Goal: Task Accomplishment & Management: Complete application form

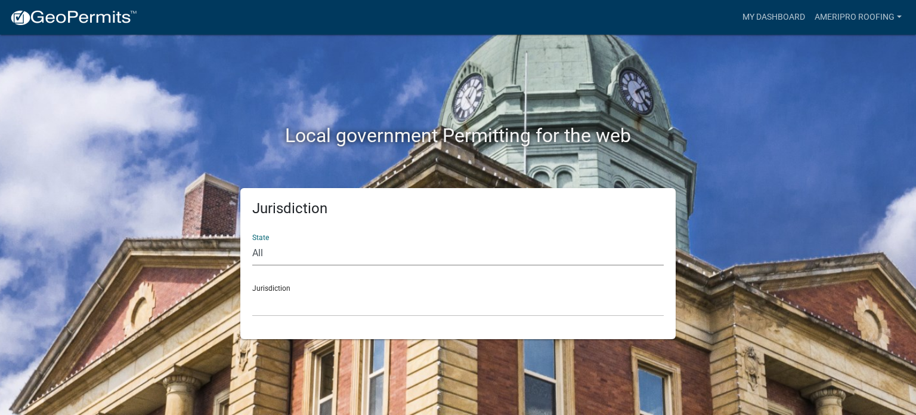
click at [389, 247] on select "All [US_STATE] [US_STATE] [US_STATE] [US_STATE] [US_STATE] [US_STATE] [US_STATE…" at bounding box center [458, 253] width 412 height 24
select select "[US_STATE]"
click at [252, 241] on select "All [US_STATE] [US_STATE] [US_STATE] [US_STATE] [US_STATE] [US_STATE] [US_STATE…" at bounding box center [458, 253] width 412 height 24
click at [382, 307] on select "City of [GEOGRAPHIC_DATA], [US_STATE] City of [GEOGRAPHIC_DATA], [US_STATE] Cit…" at bounding box center [458, 304] width 412 height 24
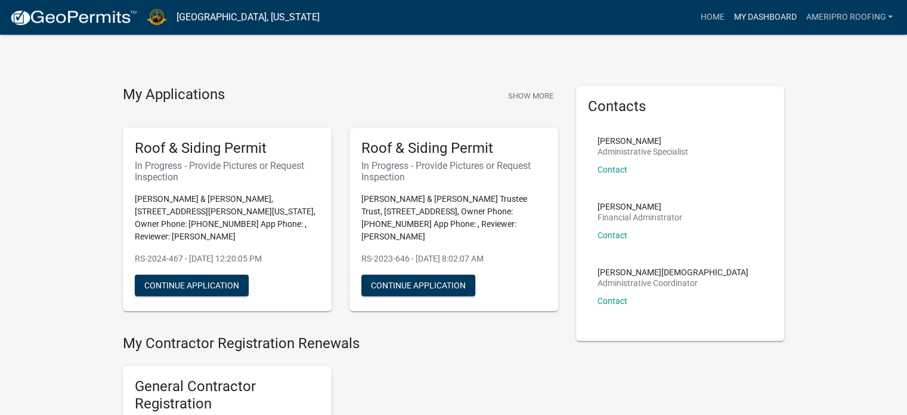
click at [770, 14] on link "My Dashboard" at bounding box center [765, 17] width 72 height 23
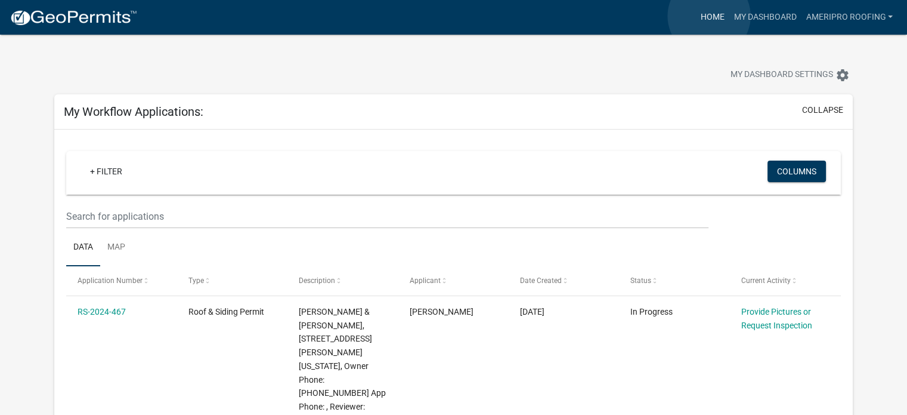
click at [709, 16] on link "Home" at bounding box center [712, 17] width 33 height 23
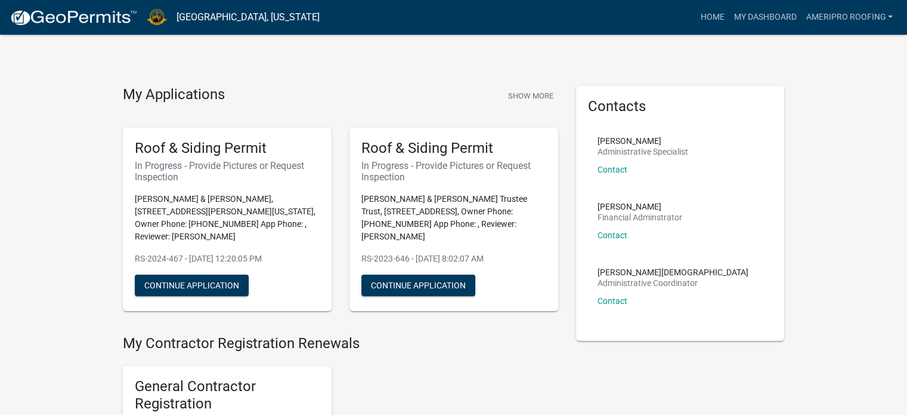
click at [98, 21] on img at bounding box center [74, 18] width 128 height 18
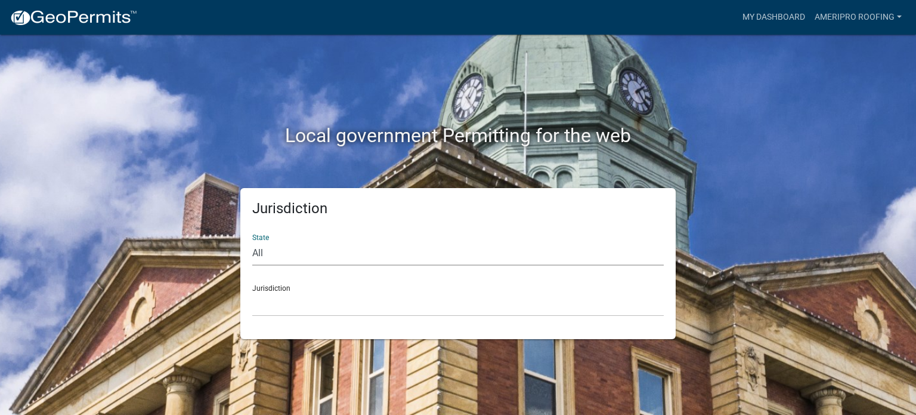
click at [372, 248] on select "All [US_STATE] [US_STATE] [US_STATE] [US_STATE] [US_STATE] [US_STATE] [US_STATE…" at bounding box center [458, 253] width 412 height 24
select select "[US_STATE]"
click at [252, 241] on select "All [US_STATE] [US_STATE] [US_STATE] [US_STATE] [US_STATE] [US_STATE] [US_STATE…" at bounding box center [458, 253] width 412 height 24
click at [372, 306] on select "City of [GEOGRAPHIC_DATA], [US_STATE] City of [GEOGRAPHIC_DATA], [US_STATE] Cit…" at bounding box center [458, 304] width 412 height 24
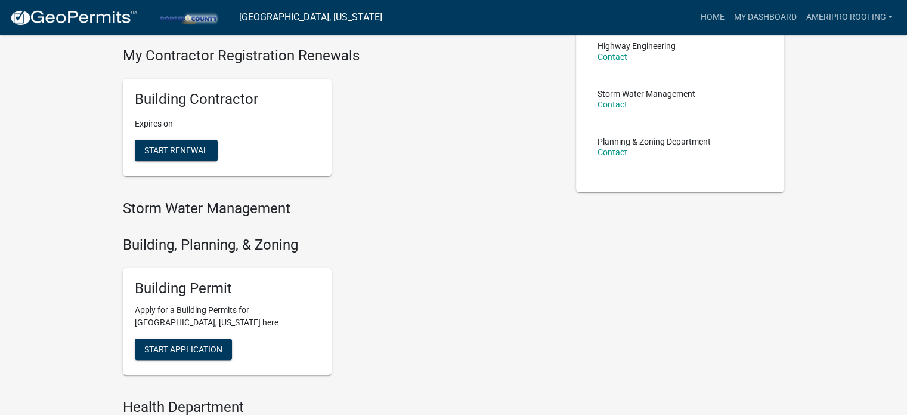
scroll to position [239, 0]
click at [212, 341] on button "Start Application" at bounding box center [183, 348] width 97 height 21
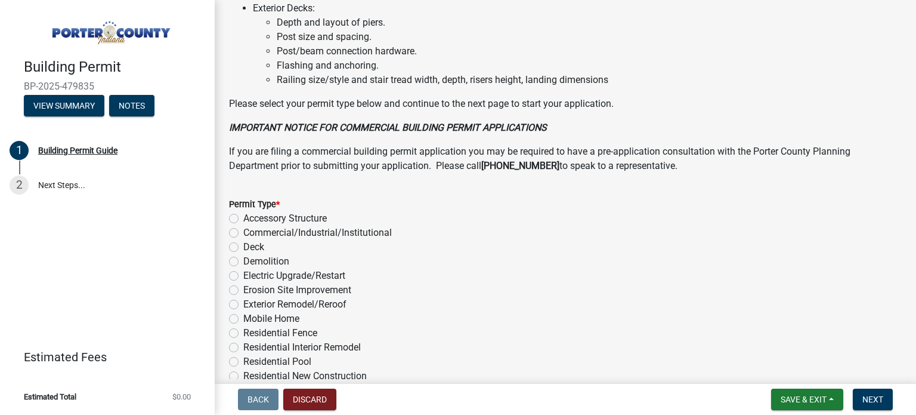
scroll to position [933, 0]
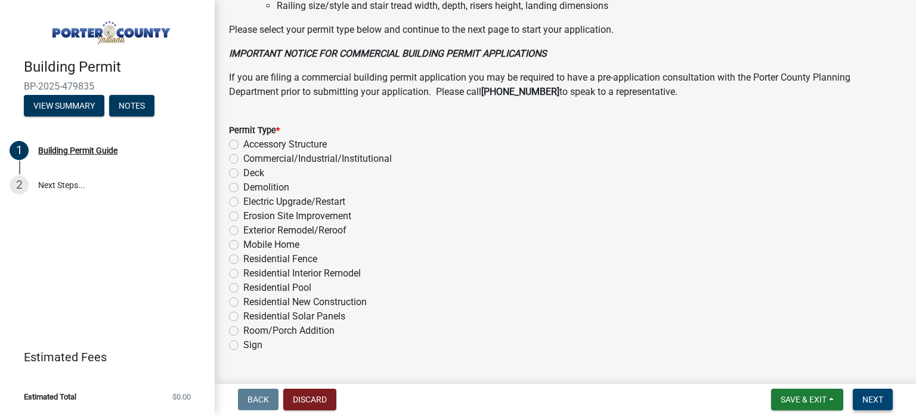
drag, startPoint x: 258, startPoint y: 231, endPoint x: 879, endPoint y: 407, distance: 645.5
click at [879, 407] on button "Next" at bounding box center [873, 398] width 40 height 21
click at [313, 231] on label "Exterior Remodel/Reroof" at bounding box center [294, 230] width 103 height 14
click at [251, 231] on input "Exterior Remodel/Reroof" at bounding box center [247, 227] width 8 height 8
radio input "true"
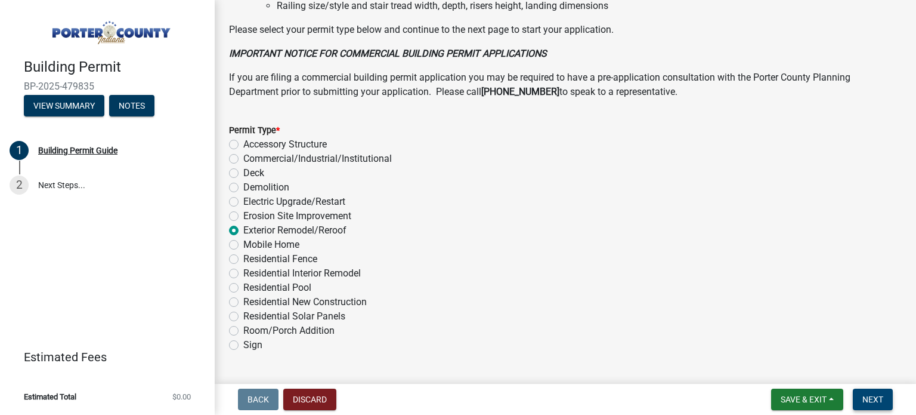
click at [871, 395] on span "Next" at bounding box center [873, 399] width 21 height 10
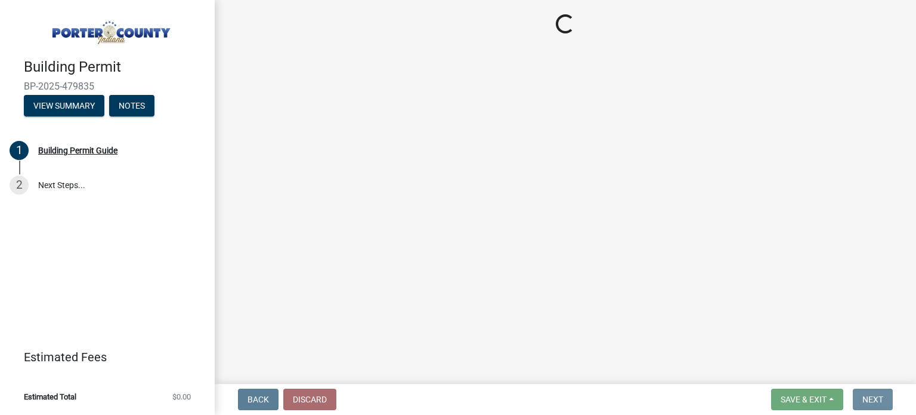
scroll to position [0, 0]
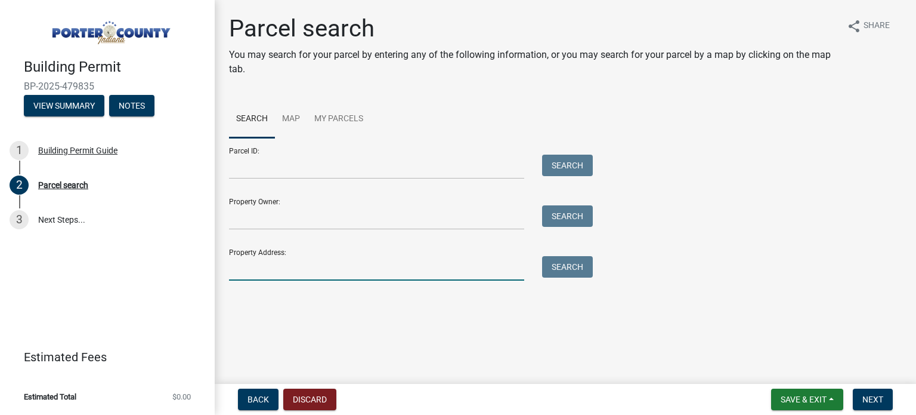
click at [333, 266] on input "Property Address:" at bounding box center [376, 268] width 295 height 24
type input "[STREET_ADDRESS]"
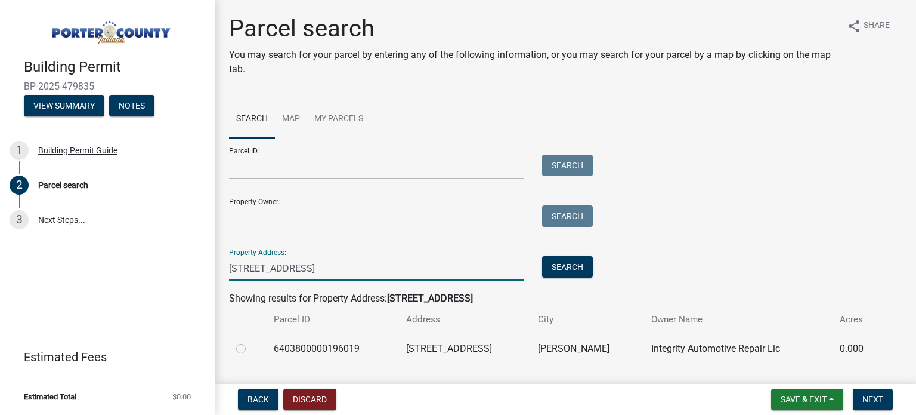
scroll to position [30, 0]
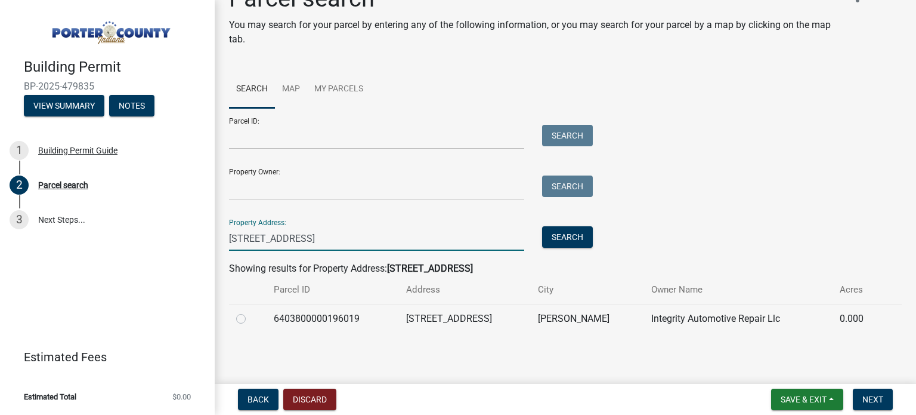
click at [313, 236] on input "[STREET_ADDRESS]" at bounding box center [376, 238] width 295 height 24
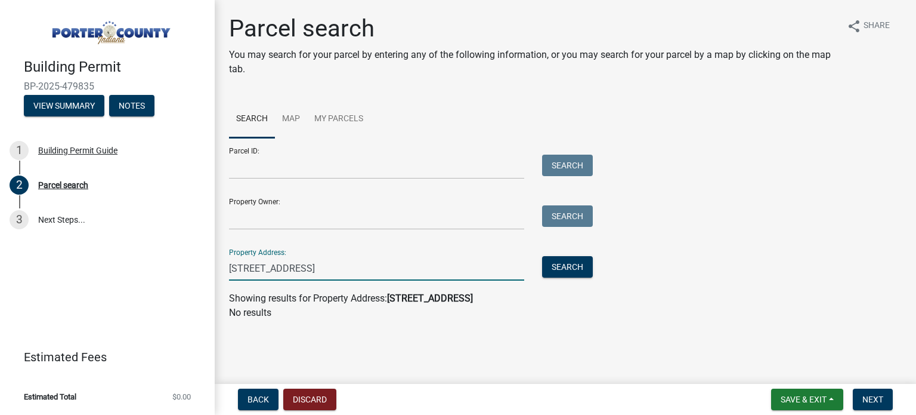
click at [331, 268] on input "[STREET_ADDRESS]" at bounding box center [376, 268] width 295 height 24
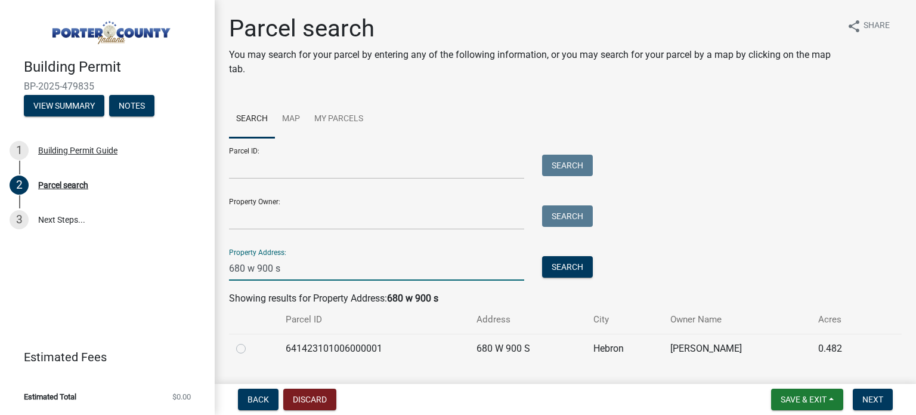
type input "680 w 900 s"
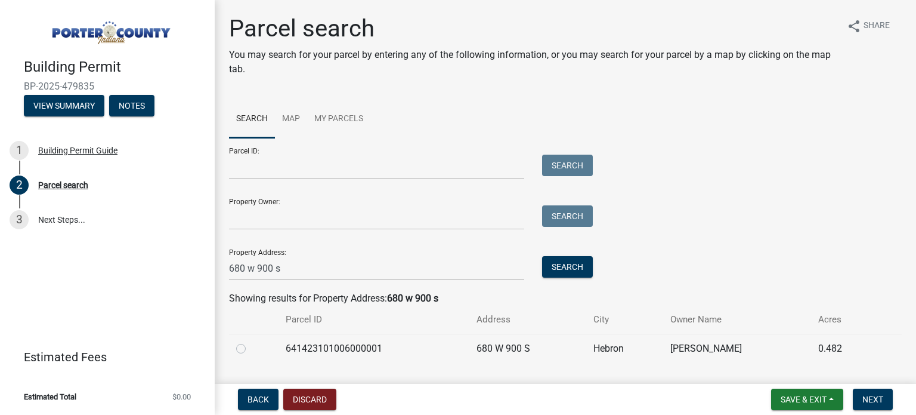
click at [251, 341] on label at bounding box center [251, 341] width 0 height 0
click at [251, 349] on input "radio" at bounding box center [255, 345] width 8 height 8
radio input "true"
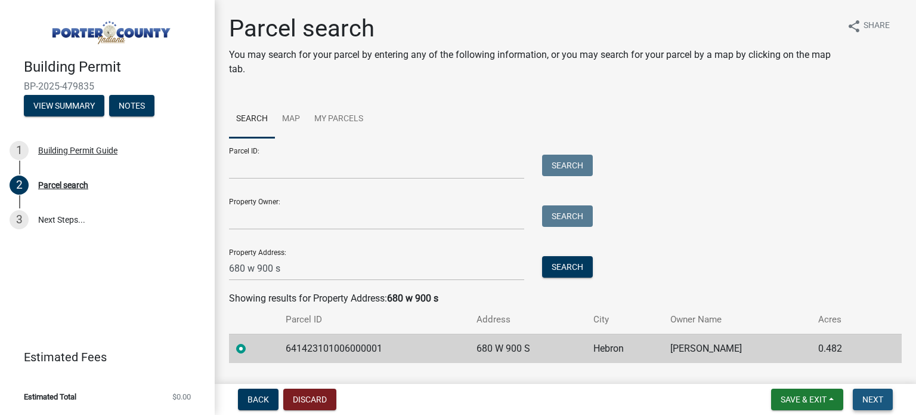
click at [861, 396] on button "Next" at bounding box center [873, 398] width 40 height 21
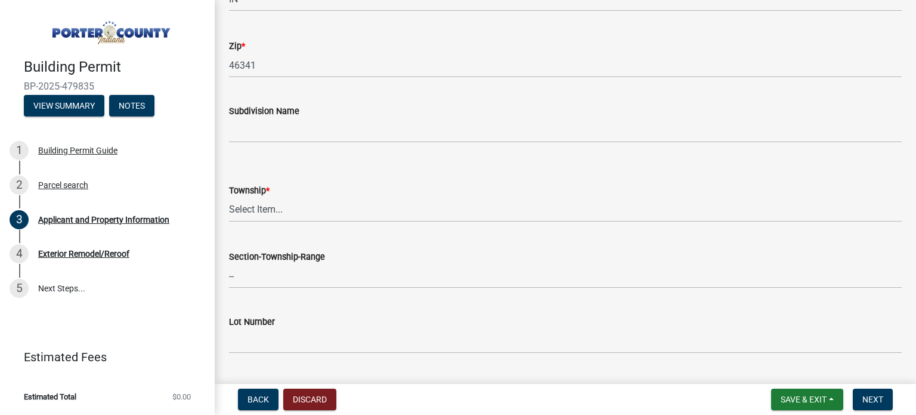
scroll to position [399, 0]
click at [449, 207] on select "Select Item... [PERSON_NAME][GEOGRAPHIC_DATA] [PERSON_NAME][GEOGRAPHIC_DATA] [G…" at bounding box center [565, 209] width 673 height 24
click at [229, 197] on select "Select Item... [PERSON_NAME][GEOGRAPHIC_DATA] [PERSON_NAME][GEOGRAPHIC_DATA] [G…" at bounding box center [565, 209] width 673 height 24
select select "42deca87-6946-4ced-a5f6-3d6cc7cfc8d2"
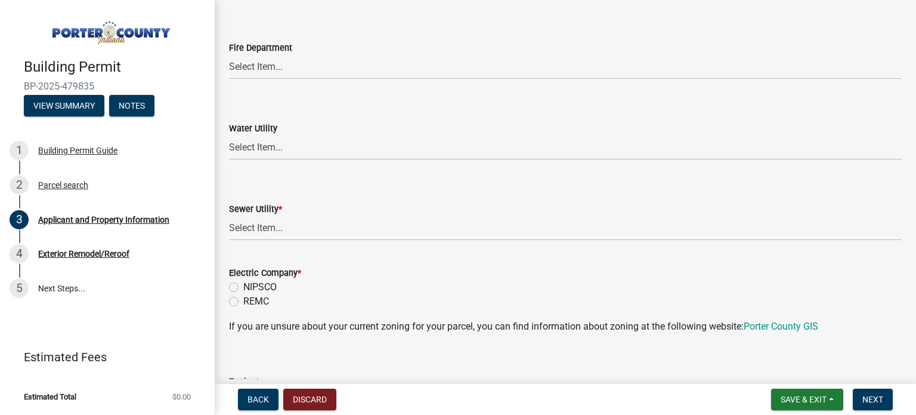
scroll to position [802, 0]
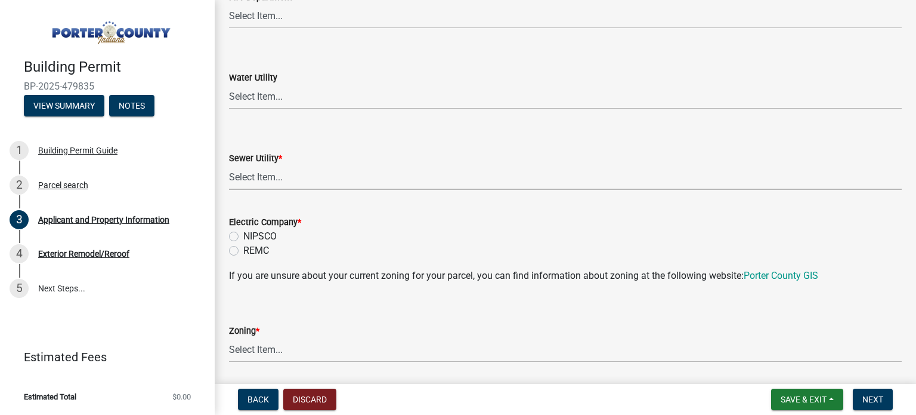
click at [401, 172] on select "Select Item... Aqua [US_STATE] Inc Damon Run Falling Waters Lake Eliza - LEACD …" at bounding box center [565, 177] width 673 height 24
click at [229, 165] on select "Select Item... Aqua [US_STATE] Inc Damon Run Falling Waters Lake Eliza - LEACD …" at bounding box center [565, 177] width 673 height 24
select select "c796f995-08fe-487b-a20e-70ab553361d3"
click at [243, 235] on label "NIPSCO" at bounding box center [259, 236] width 33 height 14
click at [243, 235] on input "NIPSCO" at bounding box center [247, 233] width 8 height 8
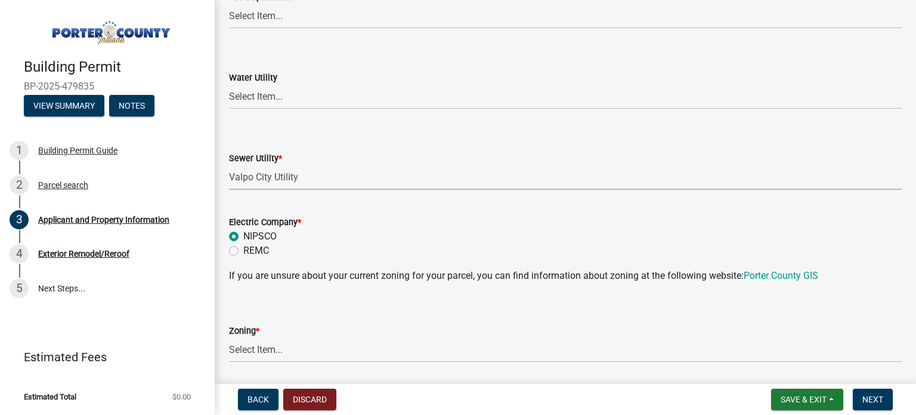
radio input "true"
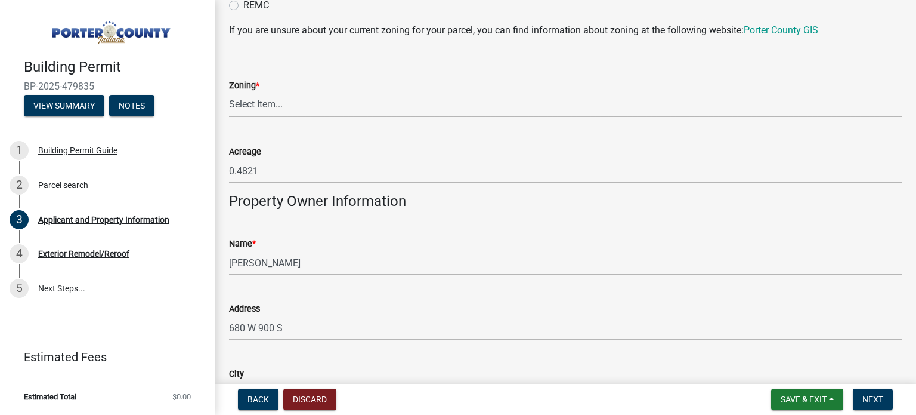
click at [291, 110] on select "Select Item... A1 A2 CH CM CN I1 I2 I3 IN MP OT P1 P2 PUD R1 R2 R3 R4 RL RR" at bounding box center [565, 104] width 673 height 24
click at [229, 92] on select "Select Item... A1 A2 CH CM CN I1 I2 I3 IN MP OT P1 P2 PUD R1 R2 R3 R4 RL RR" at bounding box center [565, 104] width 673 height 24
select select "271bd504-2c49-4a3f-937e-0db1d3436bac"
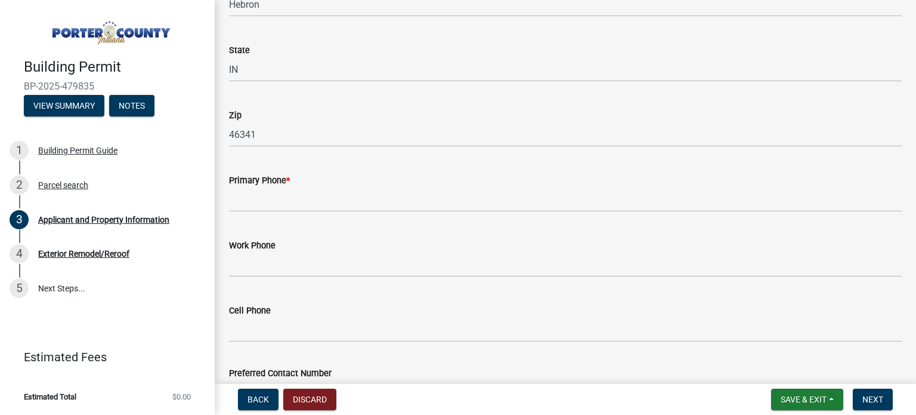
scroll to position [1446, 0]
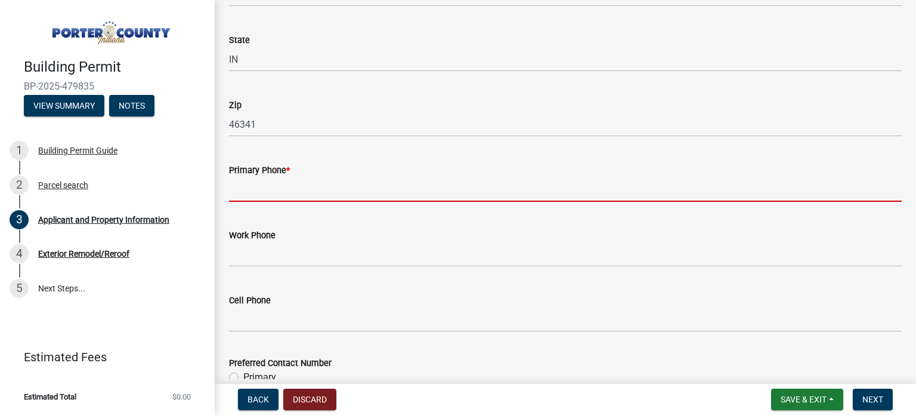
click at [305, 194] on input "Primary Phone *" at bounding box center [565, 189] width 673 height 24
paste input "[PHONE_NUMBER]"
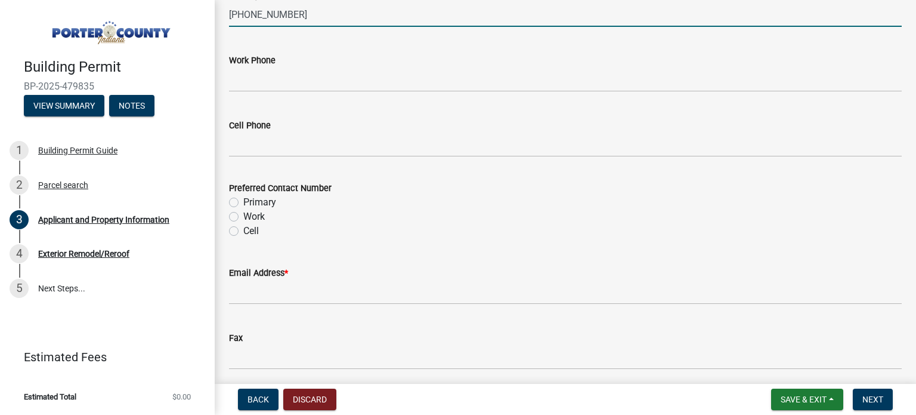
scroll to position [1622, 0]
type input "[PHONE_NUMBER]"
click at [243, 200] on label "Primary" at bounding box center [259, 201] width 33 height 14
click at [243, 200] on input "Primary" at bounding box center [247, 198] width 8 height 8
radio input "true"
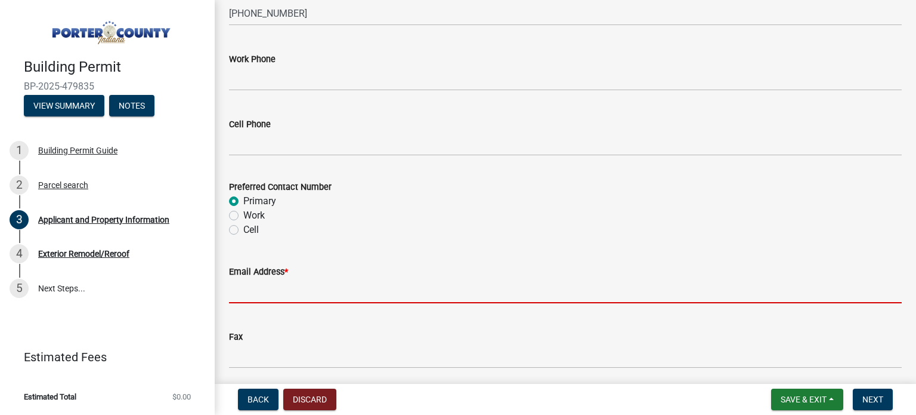
click at [348, 285] on input "Email Address *" at bounding box center [565, 291] width 673 height 24
paste input "[EMAIL_ADDRESS][DOMAIN_NAME]"
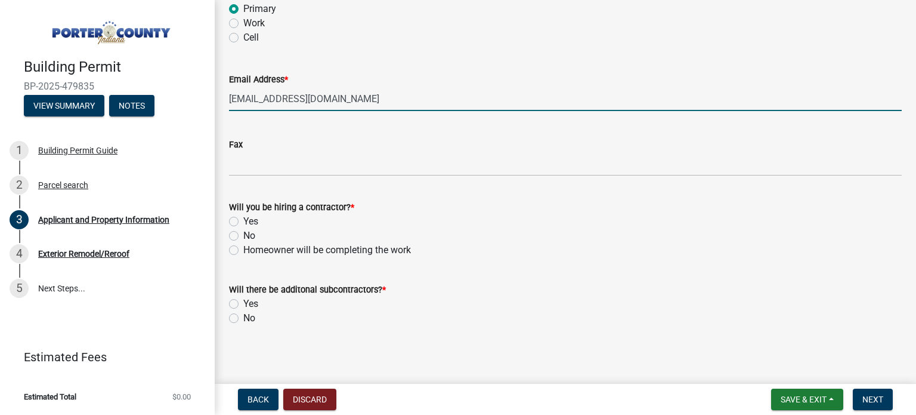
scroll to position [1817, 0]
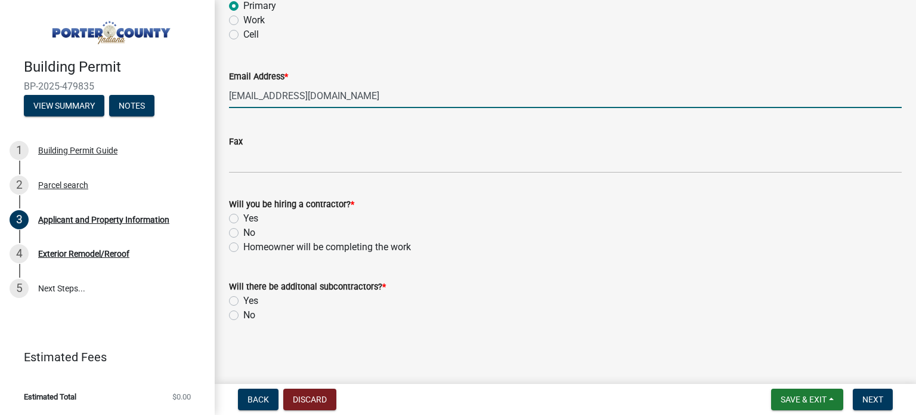
type input "[EMAIL_ADDRESS][DOMAIN_NAME]"
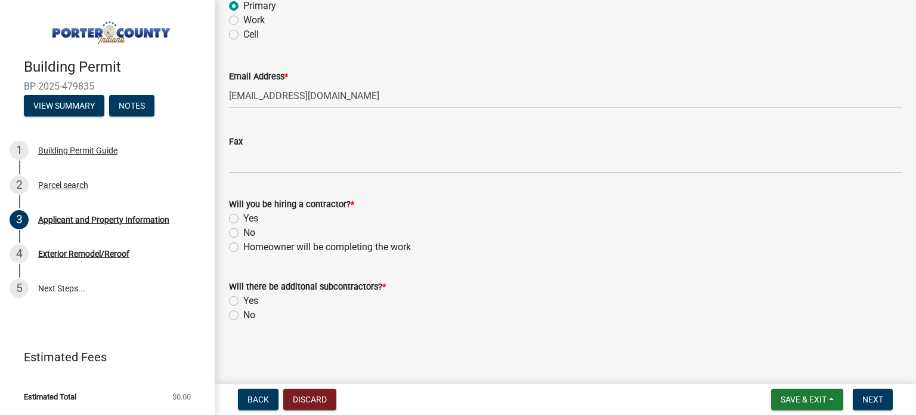
click at [243, 221] on label "Yes" at bounding box center [250, 218] width 15 height 14
click at [243, 219] on input "Yes" at bounding box center [247, 215] width 8 height 8
radio input "true"
click at [243, 310] on label "No" at bounding box center [249, 315] width 12 height 14
click at [243, 310] on input "No" at bounding box center [247, 312] width 8 height 8
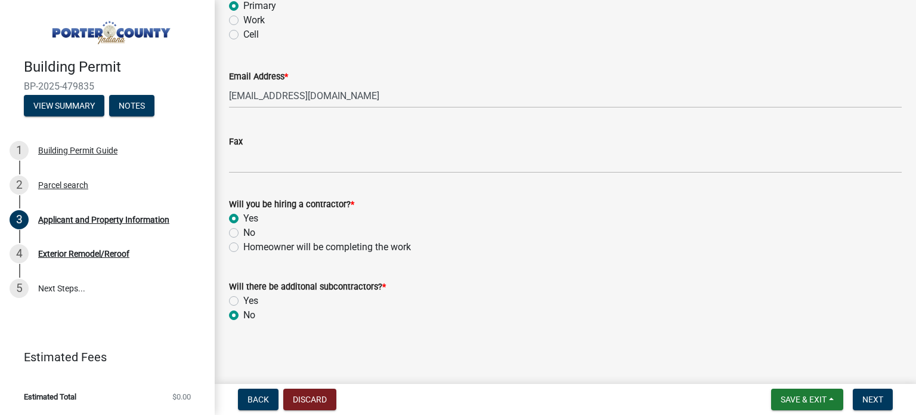
radio input "true"
click at [243, 310] on label "No" at bounding box center [249, 315] width 12 height 14
click at [243, 310] on input "No" at bounding box center [247, 312] width 8 height 8
click at [870, 396] on span "Next" at bounding box center [873, 399] width 21 height 10
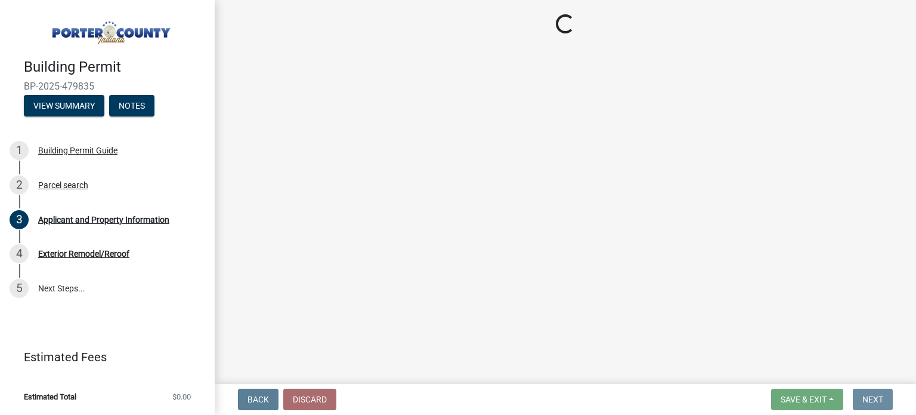
scroll to position [0, 0]
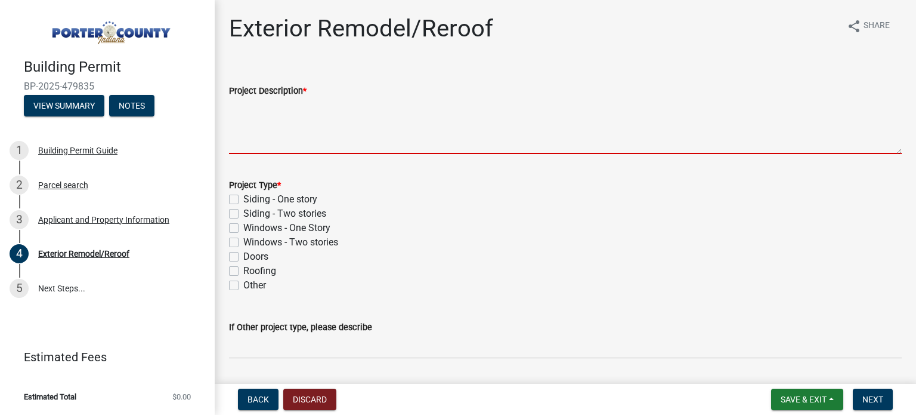
click at [425, 138] on textarea "Project Description *" at bounding box center [565, 126] width 673 height 56
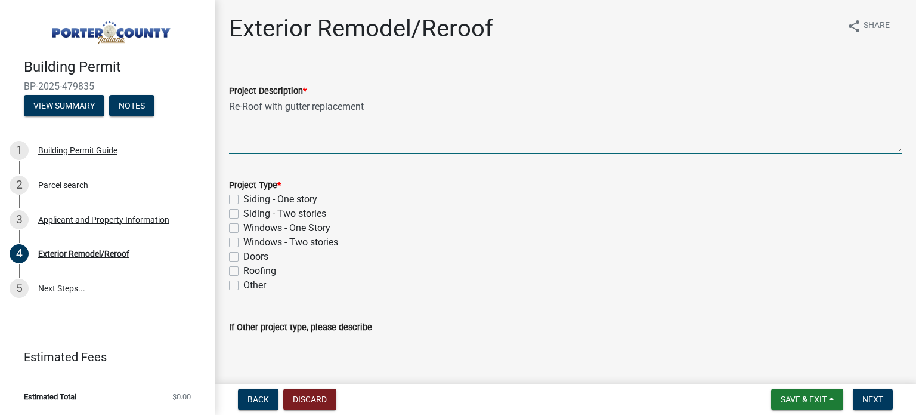
type textarea "Re-Roof with gutter replacement"
click at [243, 268] on label "Roofing" at bounding box center [259, 271] width 33 height 14
click at [243, 268] on input "Roofing" at bounding box center [247, 268] width 8 height 8
checkbox input "true"
checkbox input "false"
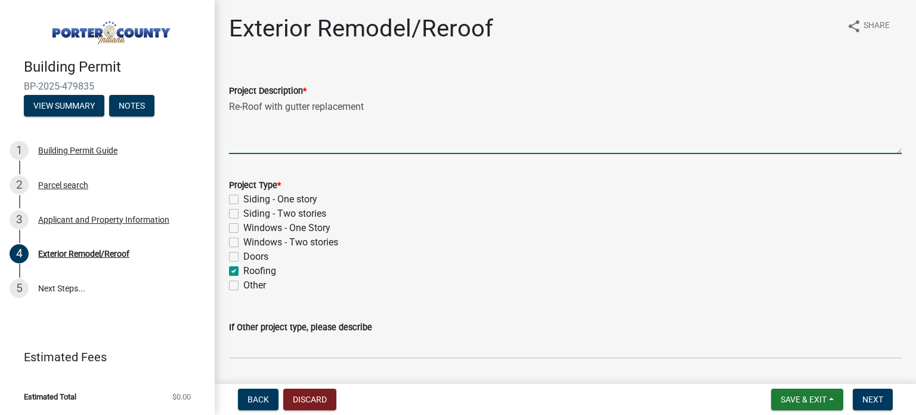
checkbox input "false"
checkbox input "true"
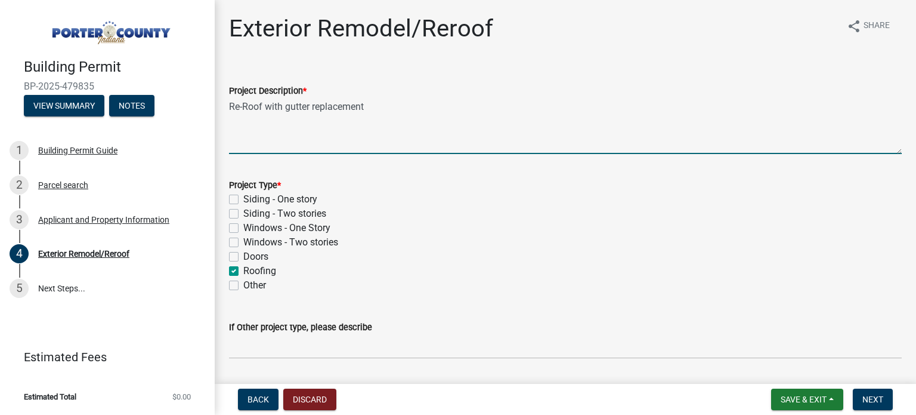
checkbox input "false"
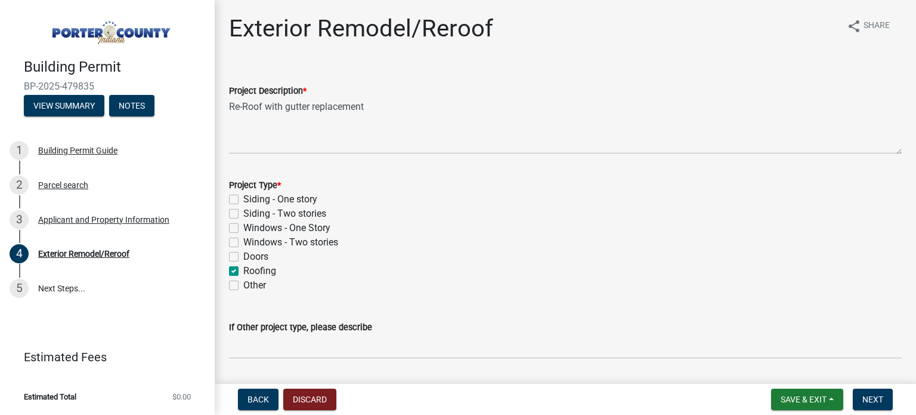
scroll to position [102, 0]
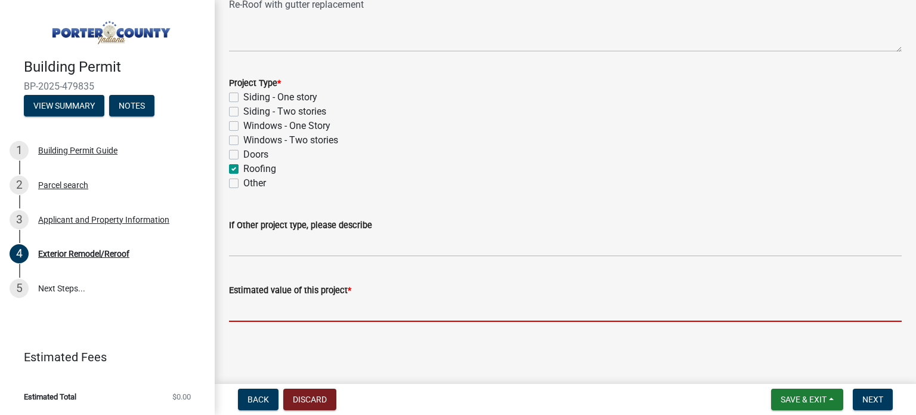
click at [341, 313] on input "text" at bounding box center [565, 309] width 673 height 24
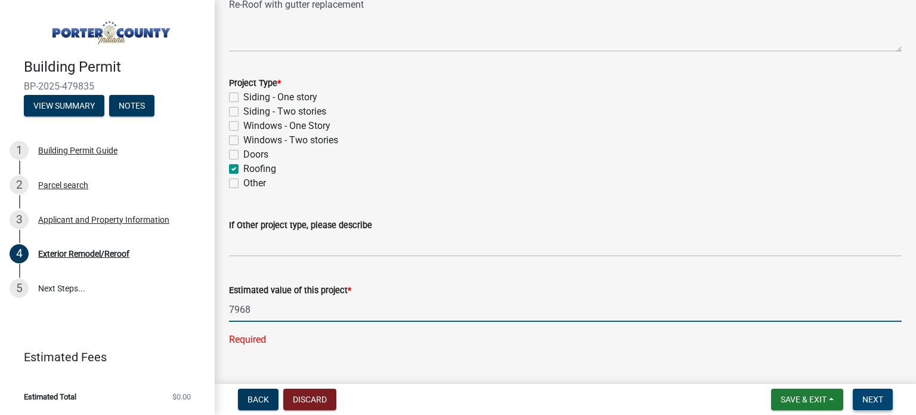
type input "7968"
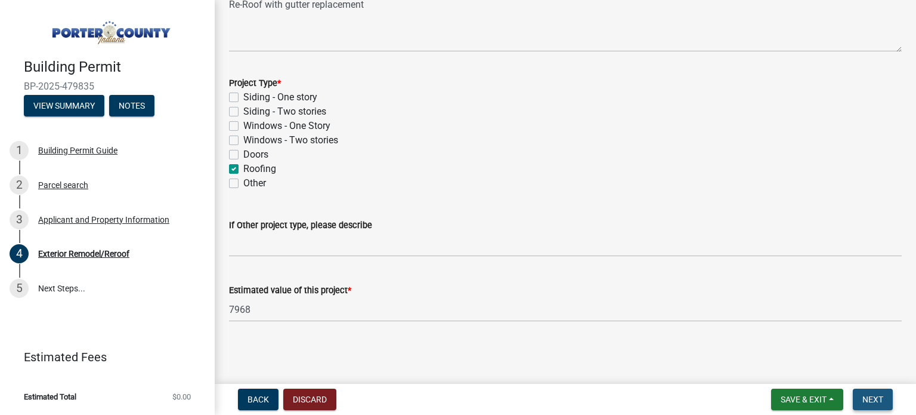
click at [877, 398] on span "Next" at bounding box center [873, 399] width 21 height 10
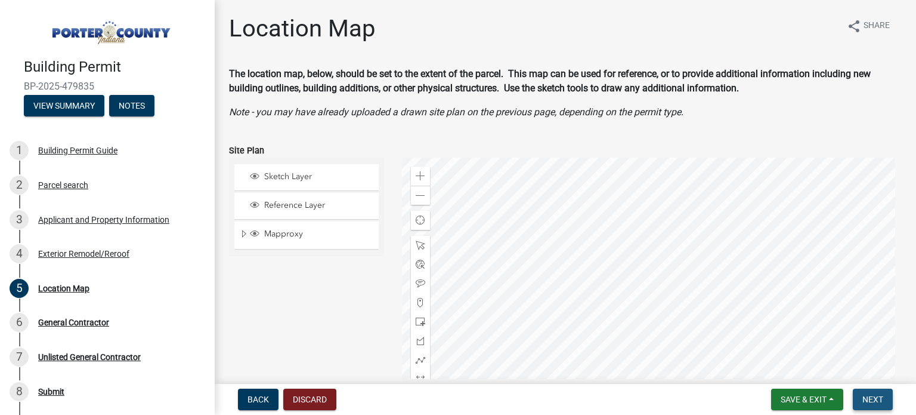
click at [877, 393] on button "Next" at bounding box center [873, 398] width 40 height 21
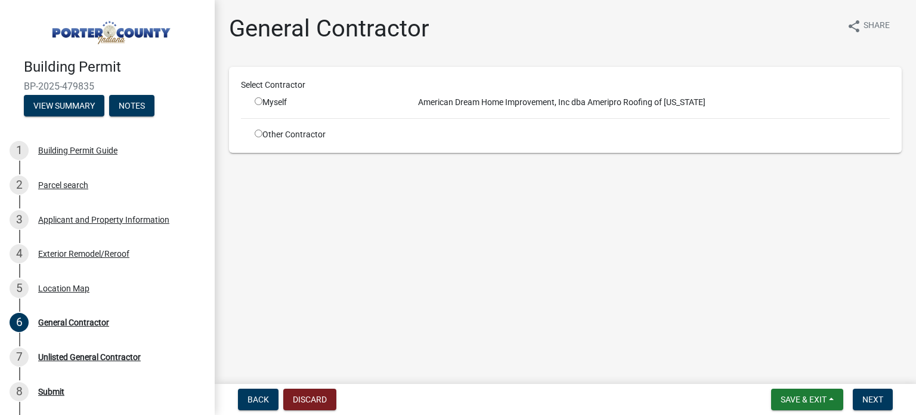
click at [255, 99] on input "radio" at bounding box center [259, 101] width 8 height 8
radio input "true"
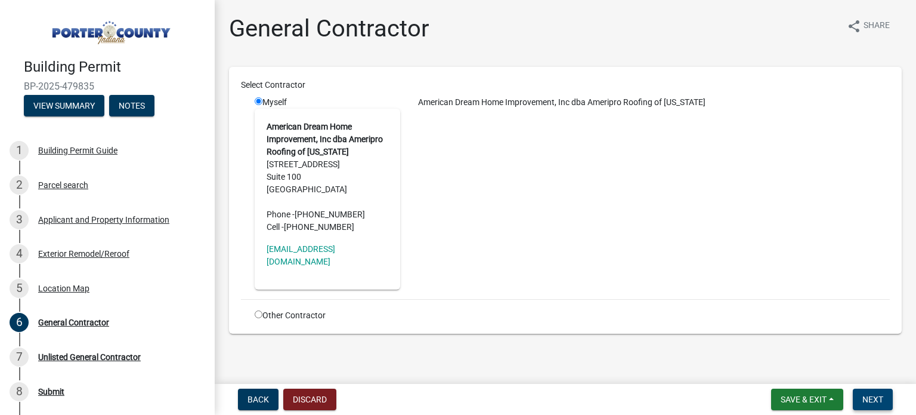
click at [872, 391] on button "Next" at bounding box center [873, 398] width 40 height 21
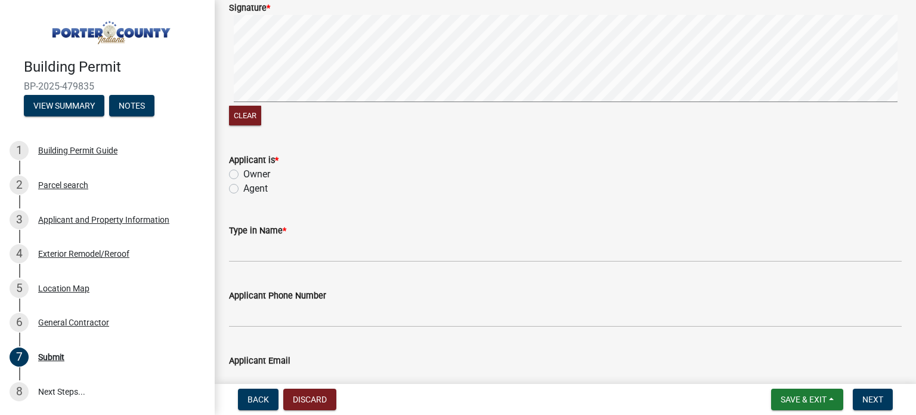
scroll to position [162, 0]
click at [243, 188] on label "Agent" at bounding box center [255, 188] width 24 height 14
click at [243, 188] on input "Agent" at bounding box center [247, 185] width 8 height 8
radio input "true"
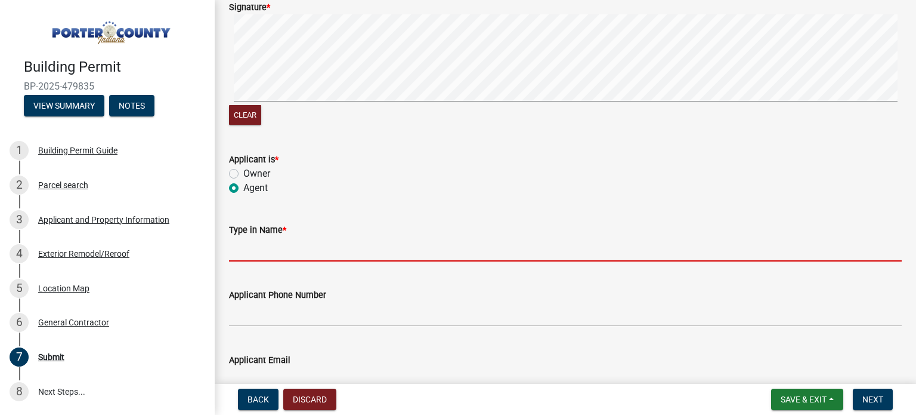
click at [268, 253] on input "Type in Name *" at bounding box center [565, 249] width 673 height 24
type input "[PERSON_NAME]"
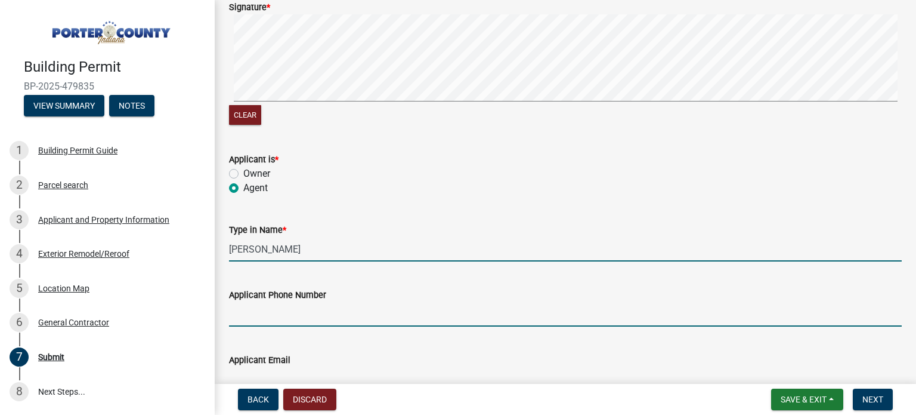
type input "2198835324"
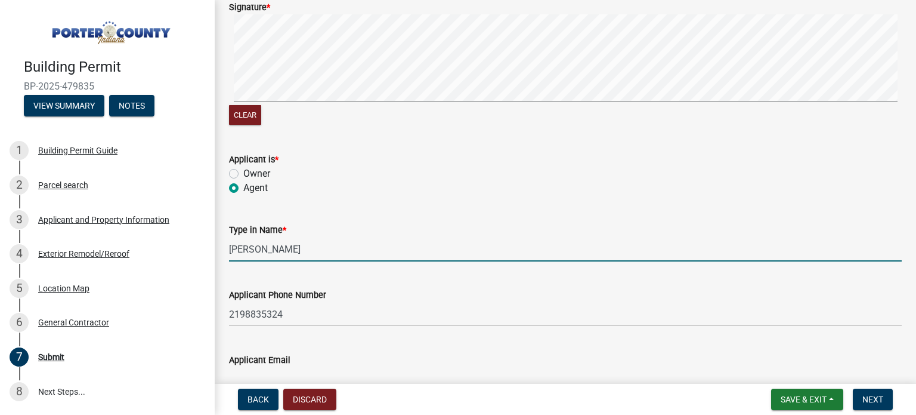
type input "[EMAIL_ADDRESS][DOMAIN_NAME]"
click at [872, 401] on span "Next" at bounding box center [873, 399] width 21 height 10
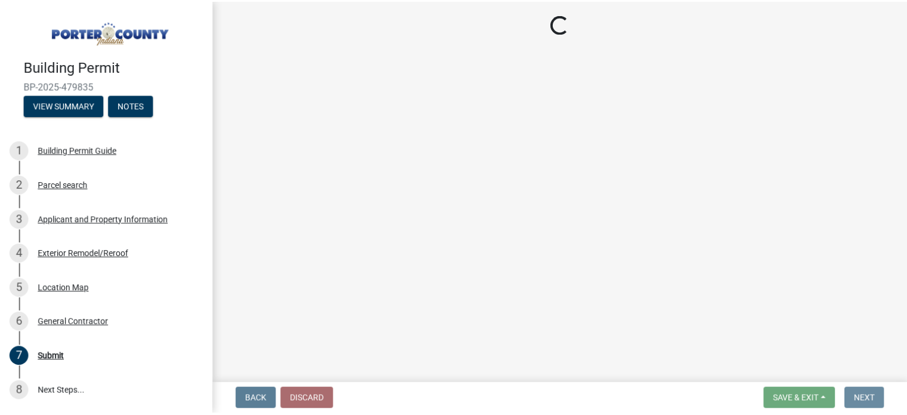
scroll to position [0, 0]
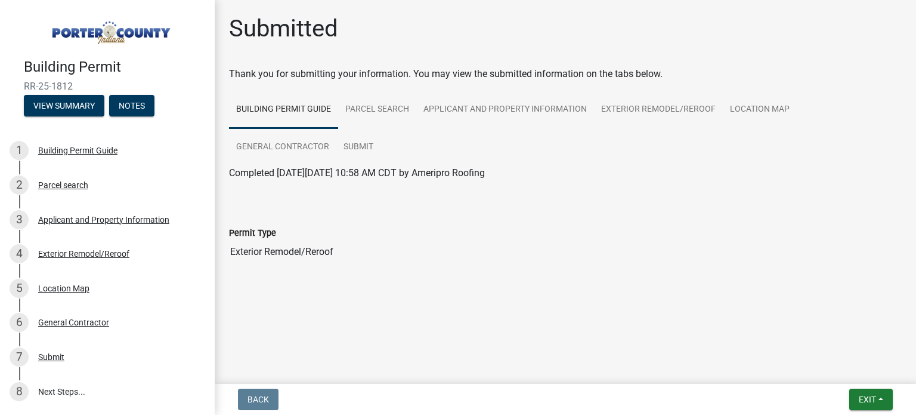
click at [109, 28] on img at bounding box center [110, 29] width 172 height 33
click at [861, 394] on span "Exit" at bounding box center [867, 399] width 17 height 10
click at [852, 378] on button "Save & Exit" at bounding box center [845, 368] width 95 height 29
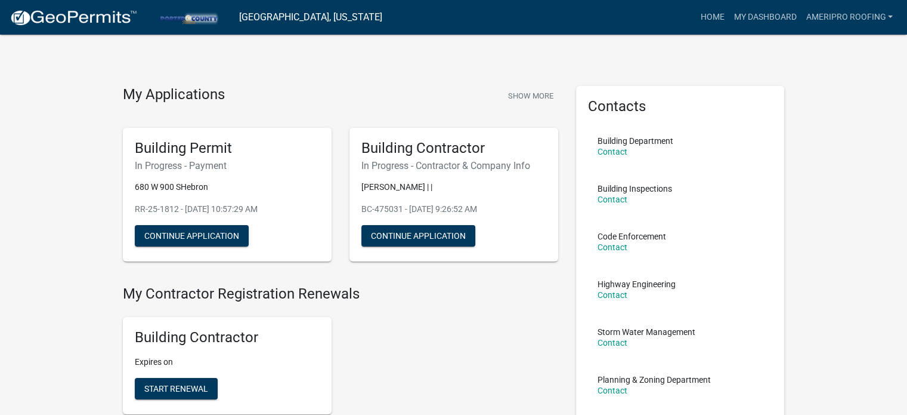
scroll to position [277, 0]
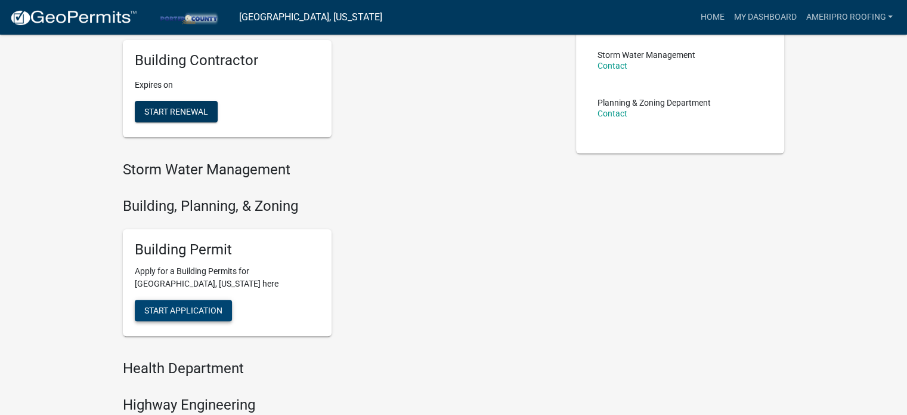
click at [196, 300] on button "Start Application" at bounding box center [183, 309] width 97 height 21
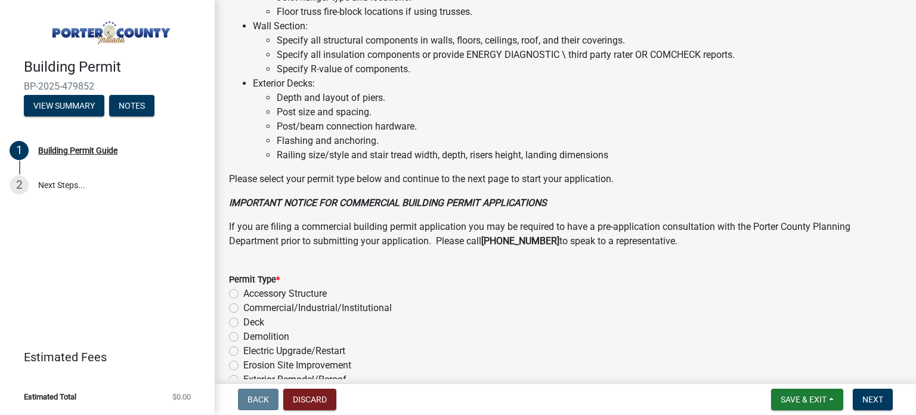
scroll to position [963, 0]
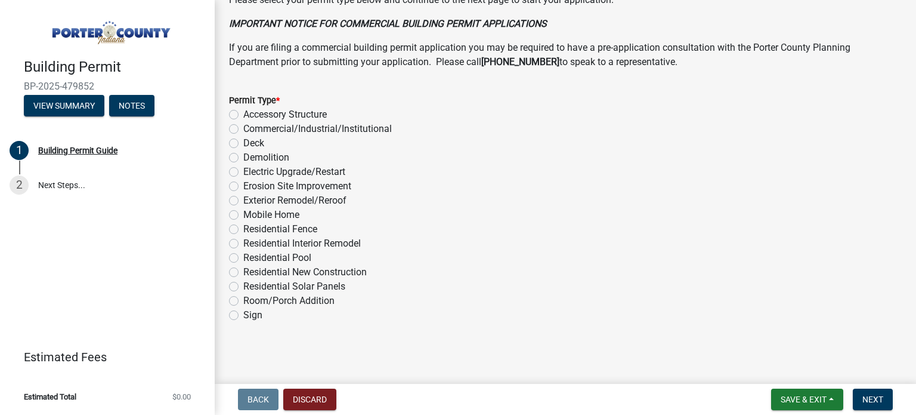
click at [243, 200] on label "Exterior Remodel/Reroof" at bounding box center [294, 200] width 103 height 14
click at [243, 200] on input "Exterior Remodel/Reroof" at bounding box center [247, 197] width 8 height 8
radio input "true"
click at [861, 388] on button "Next" at bounding box center [873, 398] width 40 height 21
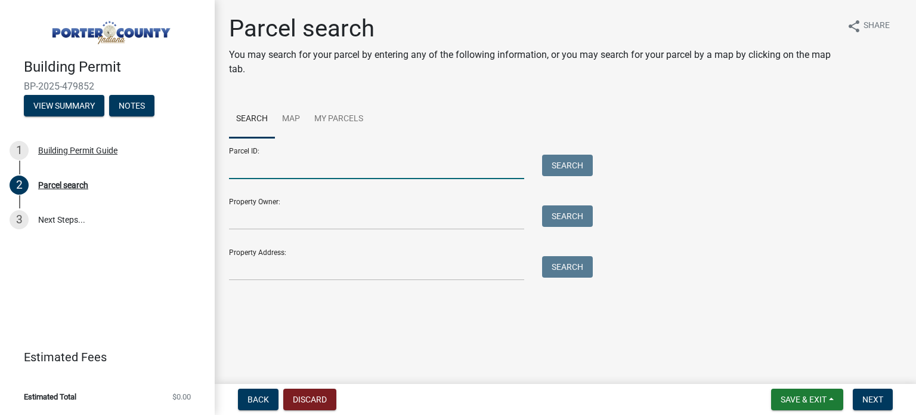
click at [365, 169] on input "Parcel ID:" at bounding box center [376, 167] width 295 height 24
paste input "64-14-14-202-010.000-001"
type input "64-14-14-202-010.000-001"
click at [556, 164] on button "Search" at bounding box center [567, 165] width 51 height 21
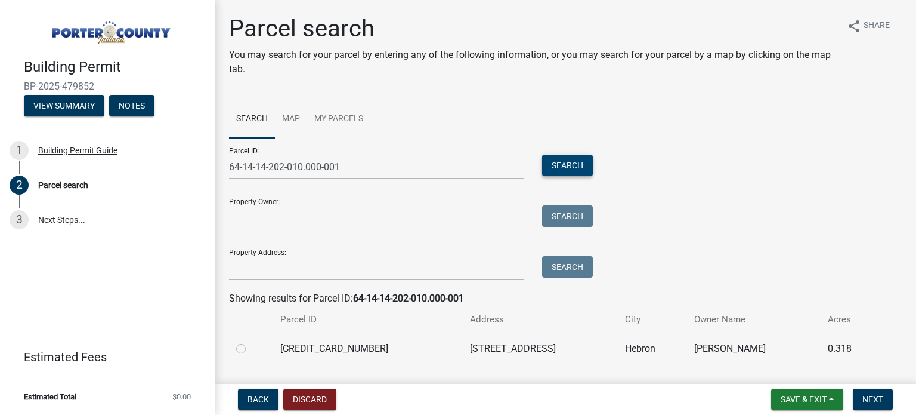
scroll to position [30, 0]
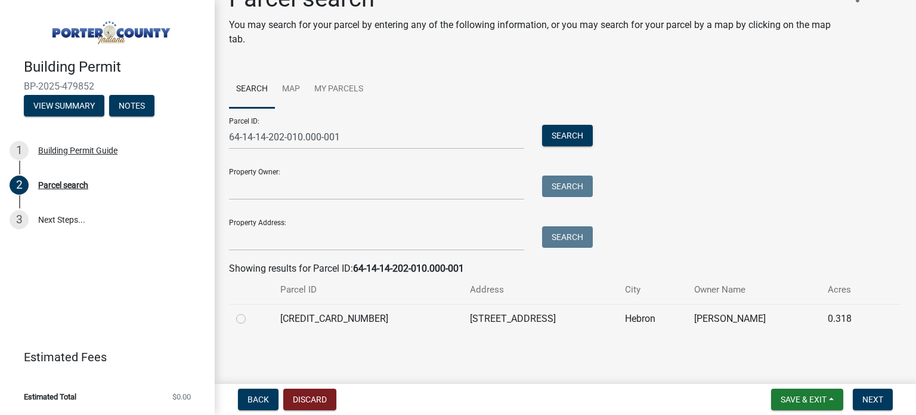
click at [251, 311] on label at bounding box center [251, 311] width 0 height 0
click at [251, 319] on input "radio" at bounding box center [255, 315] width 8 height 8
radio input "true"
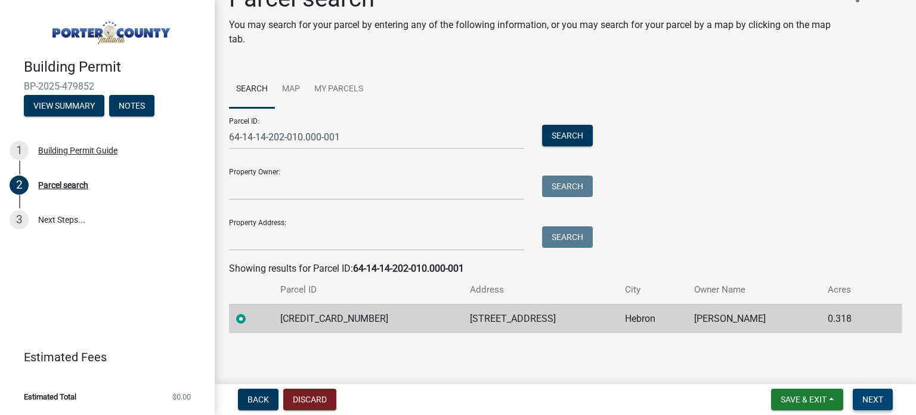
click at [878, 391] on button "Next" at bounding box center [873, 398] width 40 height 21
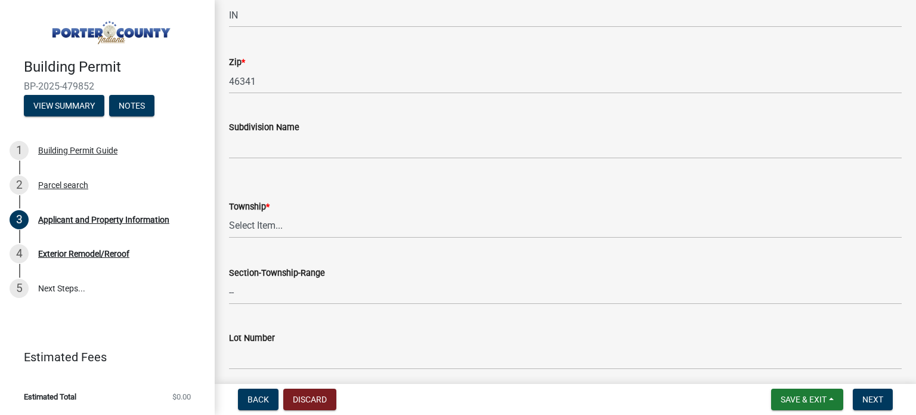
scroll to position [404, 0]
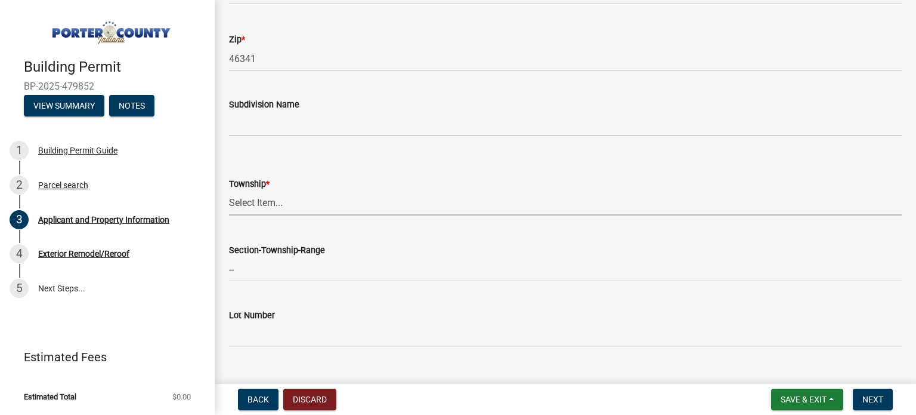
click at [360, 212] on select "Select Item... [PERSON_NAME][GEOGRAPHIC_DATA] [PERSON_NAME][GEOGRAPHIC_DATA] [G…" at bounding box center [565, 203] width 673 height 24
click at [310, 200] on select "Select Item... [PERSON_NAME][GEOGRAPHIC_DATA] [PERSON_NAME][GEOGRAPHIC_DATA] [G…" at bounding box center [565, 203] width 673 height 24
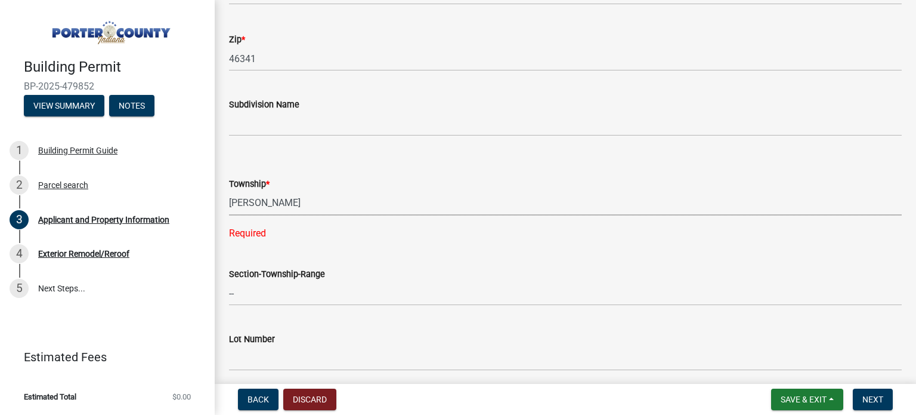
click at [229, 191] on select "Select Item... [PERSON_NAME][GEOGRAPHIC_DATA] [PERSON_NAME][GEOGRAPHIC_DATA] [G…" at bounding box center [565, 203] width 673 height 24
select select "eebc071e-620a-4db8-83e9-cb6b194c67e9"
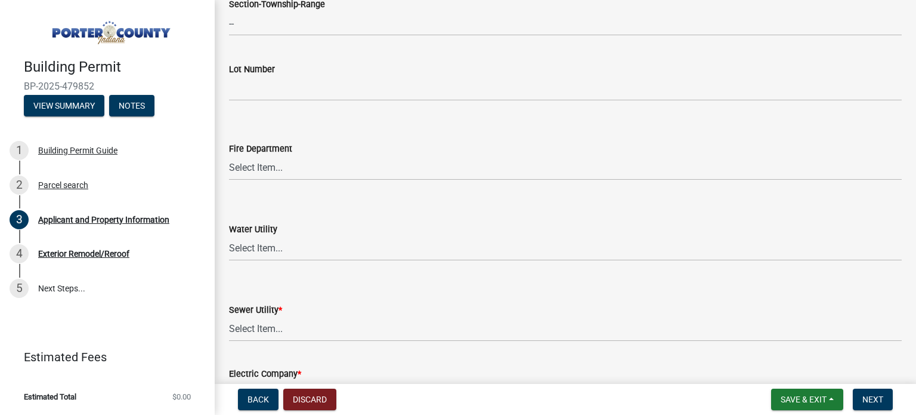
scroll to position [818, 0]
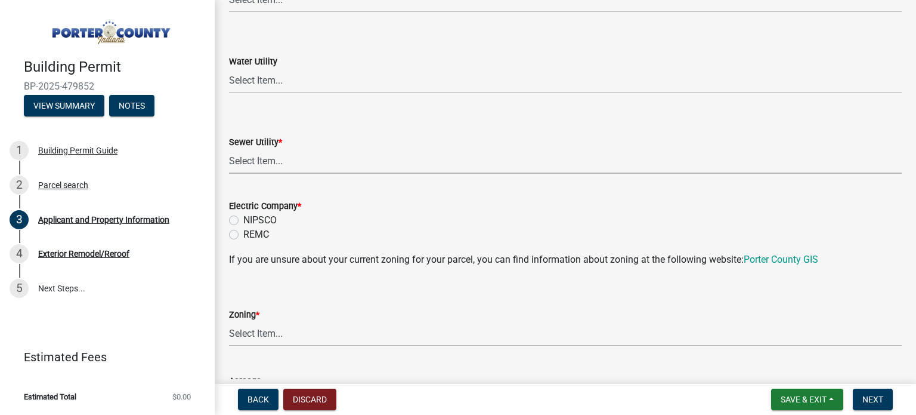
click at [298, 165] on select "Select Item... Aqua [US_STATE] Inc Damon Run Falling Waters Lake Eliza - LEACD …" at bounding box center [565, 161] width 673 height 24
click at [229, 149] on select "Select Item... Aqua [US_STATE] Inc Damon Run Falling Waters Lake Eliza - LEACD …" at bounding box center [565, 161] width 673 height 24
select select "70f77741-be3f-462c-9899-91d8ca390455"
click at [243, 217] on label "NIPSCO" at bounding box center [259, 220] width 33 height 14
click at [243, 217] on input "NIPSCO" at bounding box center [247, 217] width 8 height 8
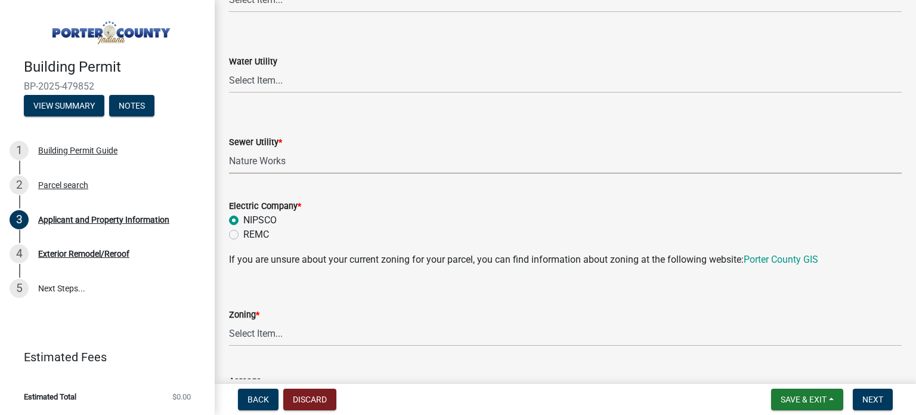
radio input "true"
click at [291, 340] on select "Select Item... A1 A2 CH CM CN I1 I2 I3 IN MP OT P1 P2 PUD R1 R2 R3 R4 RL RR" at bounding box center [565, 334] width 673 height 24
click at [229, 322] on select "Select Item... A1 A2 CH CM CN I1 I2 I3 IN MP OT P1 P2 PUD R1 R2 R3 R4 RL RR" at bounding box center [565, 334] width 673 height 24
select select "271bd504-2c49-4a3f-937e-0db1d3436bac"
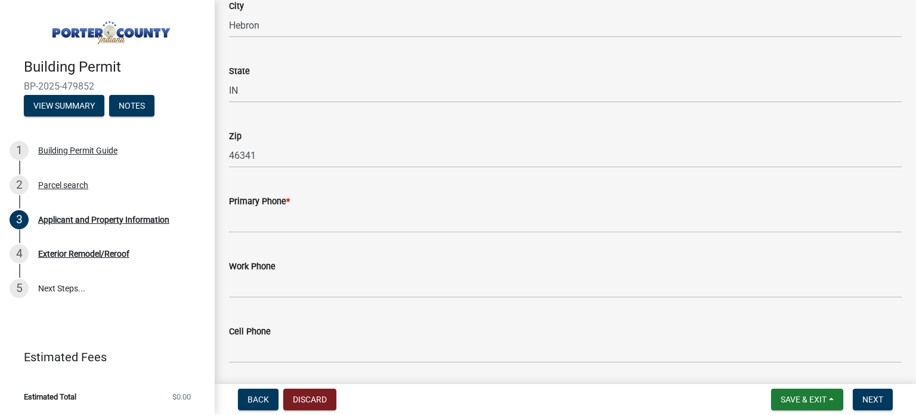
scroll to position [1415, 0]
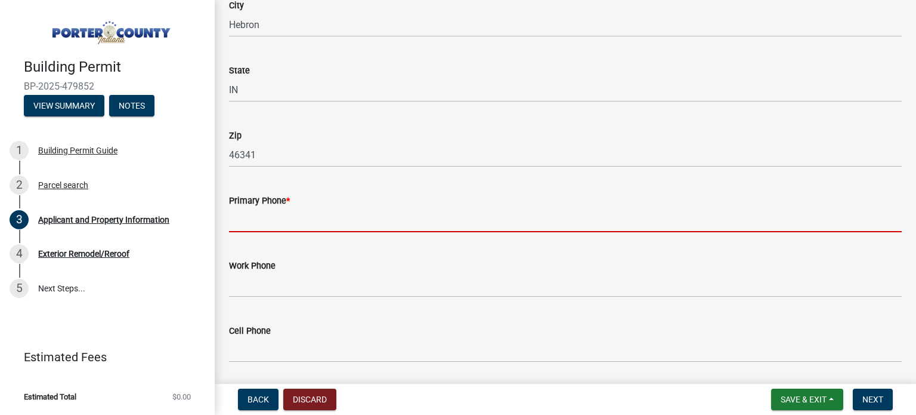
click at [289, 217] on input "Primary Phone *" at bounding box center [565, 220] width 673 height 24
paste input "[PHONE_NUMBER]"
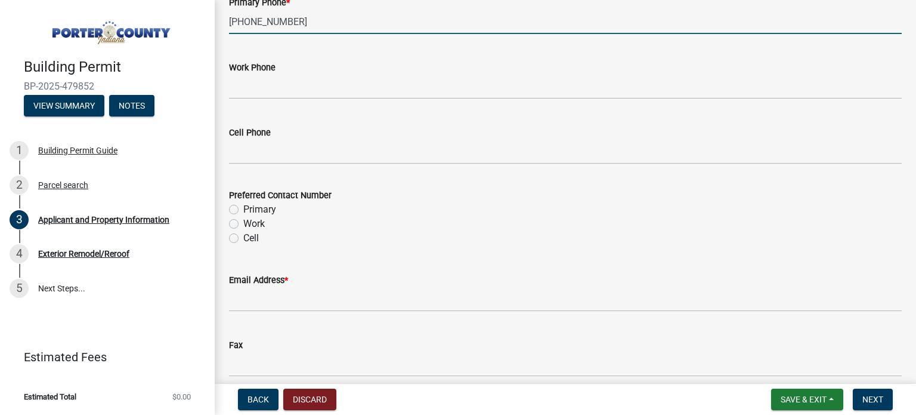
scroll to position [1624, 0]
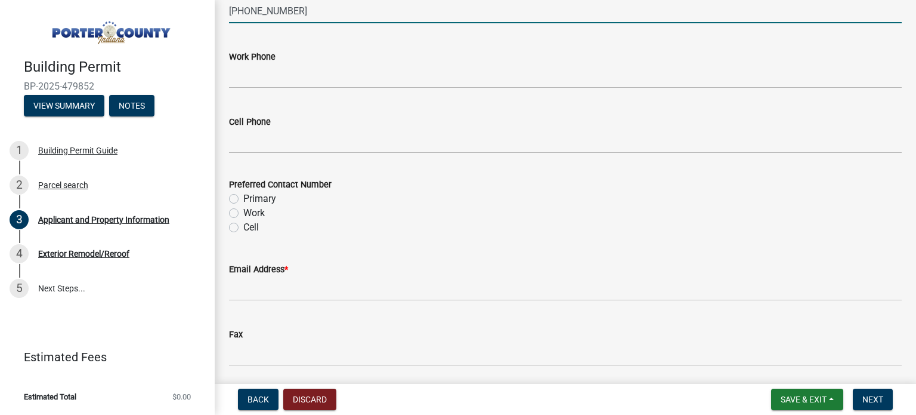
type input "[PHONE_NUMBER]"
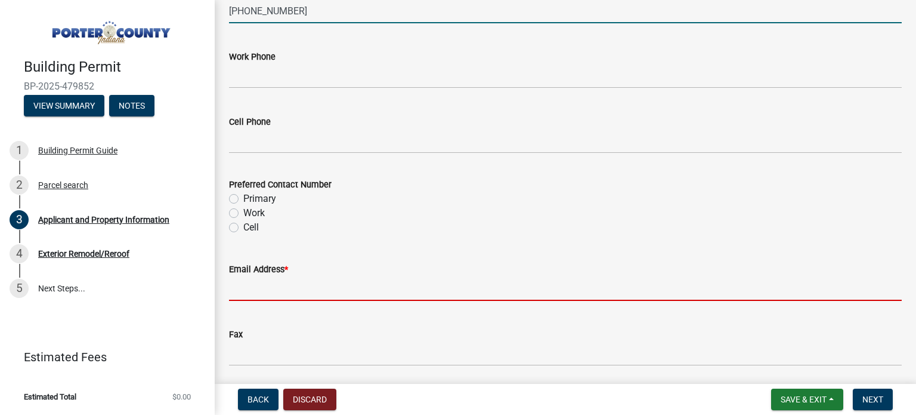
click at [338, 290] on input "Email Address *" at bounding box center [565, 288] width 673 height 24
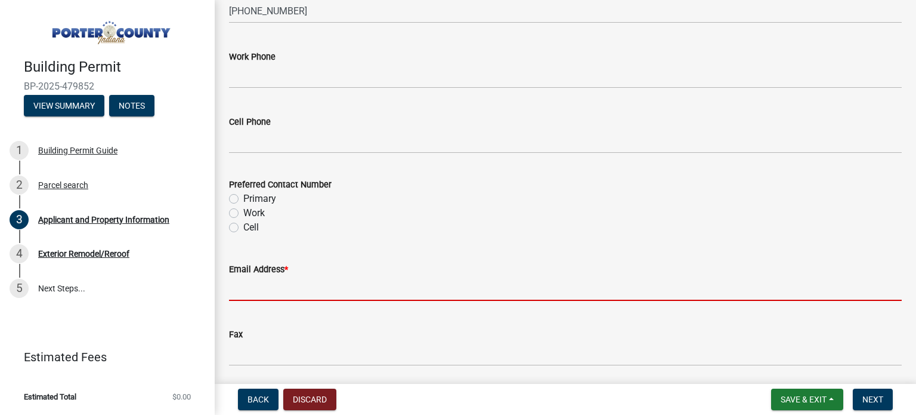
click at [243, 200] on label "Primary" at bounding box center [259, 199] width 33 height 14
click at [243, 199] on input "Primary" at bounding box center [247, 196] width 8 height 8
radio input "true"
click at [316, 291] on input "Email Address *" at bounding box center [565, 288] width 673 height 24
paste input "[EMAIL_ADDRESS][DOMAIN_NAME]"
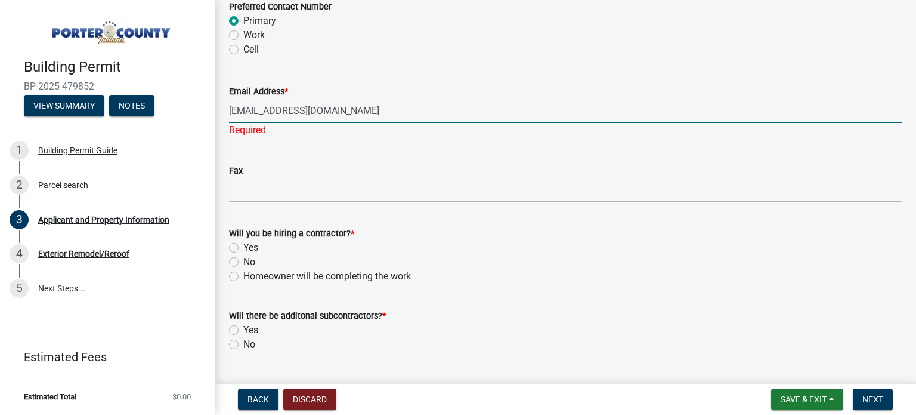
scroll to position [1828, 0]
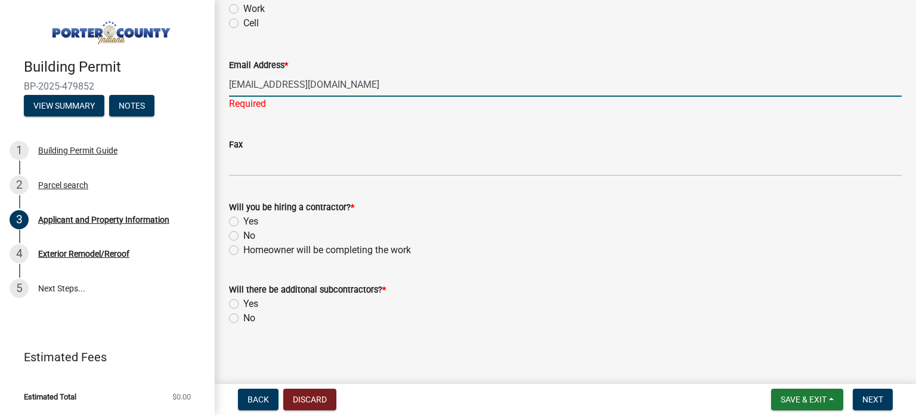
type input "[EMAIL_ADDRESS][DOMAIN_NAME]"
click at [243, 219] on label "Yes" at bounding box center [250, 221] width 15 height 14
click at [243, 219] on input "Yes" at bounding box center [247, 218] width 8 height 8
radio input "true"
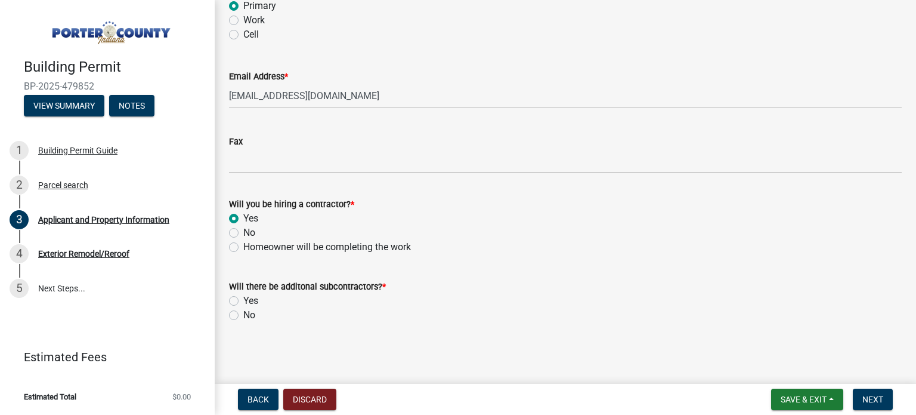
click at [243, 315] on label "No" at bounding box center [249, 315] width 12 height 14
click at [243, 315] on input "No" at bounding box center [247, 312] width 8 height 8
radio input "true"
click at [857, 396] on button "Next" at bounding box center [873, 398] width 40 height 21
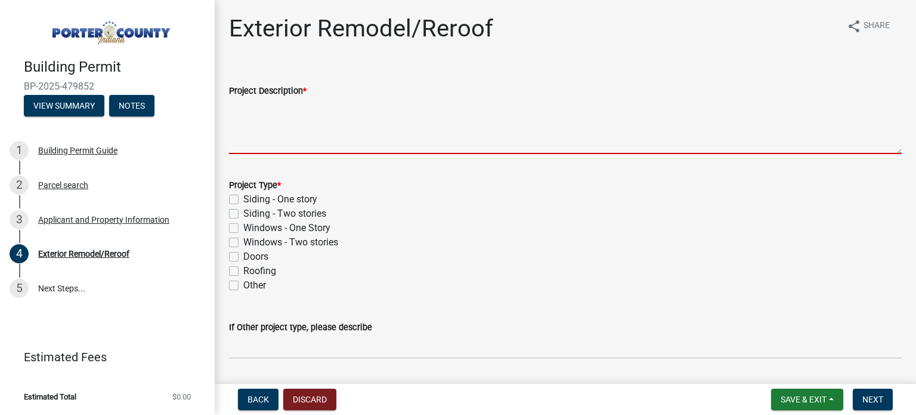
click at [290, 143] on textarea "Project Description *" at bounding box center [565, 126] width 673 height 56
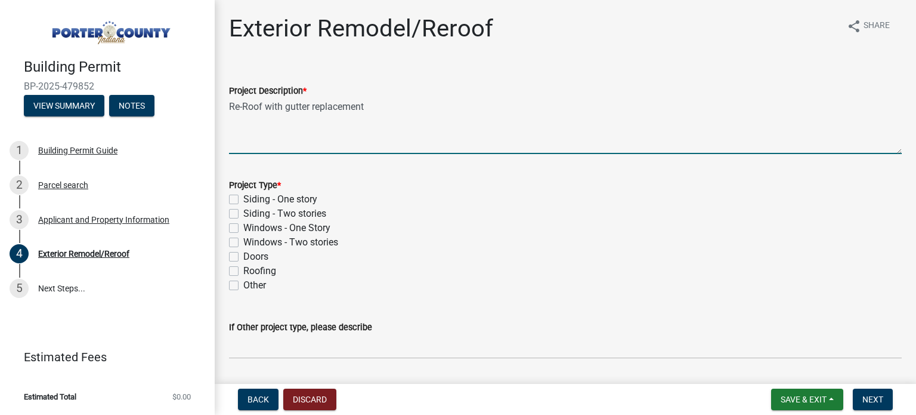
type textarea "Re-Roof with gutter replacement"
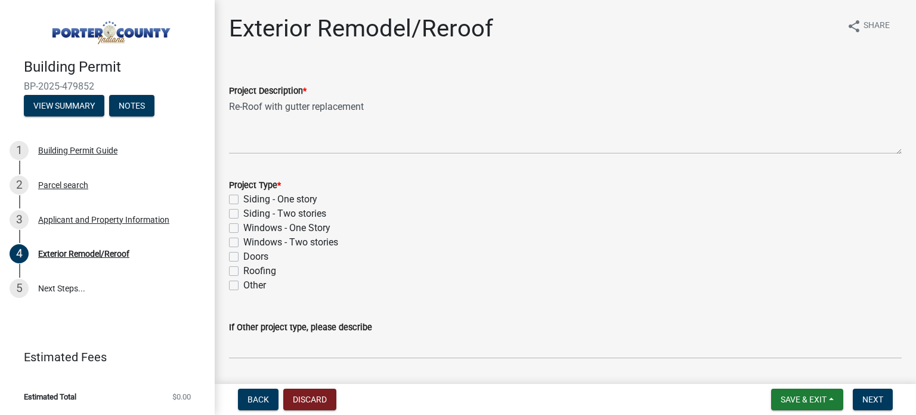
click at [243, 273] on label "Roofing" at bounding box center [259, 271] width 33 height 14
click at [243, 271] on input "Roofing" at bounding box center [247, 268] width 8 height 8
checkbox input "true"
checkbox input "false"
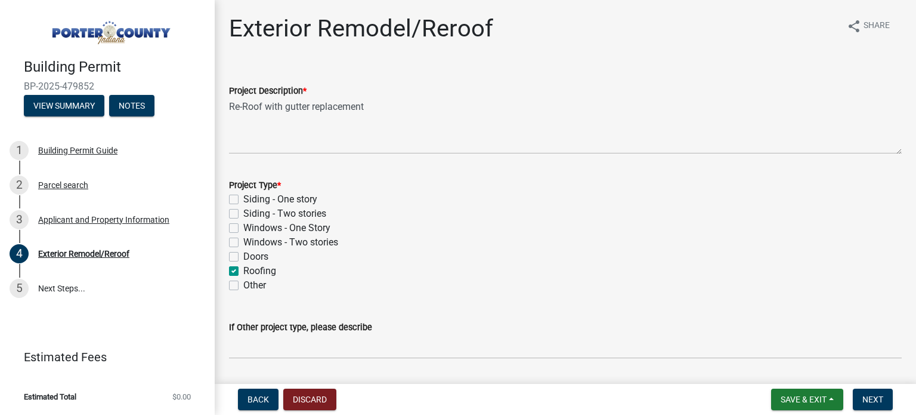
checkbox input "false"
checkbox input "true"
checkbox input "false"
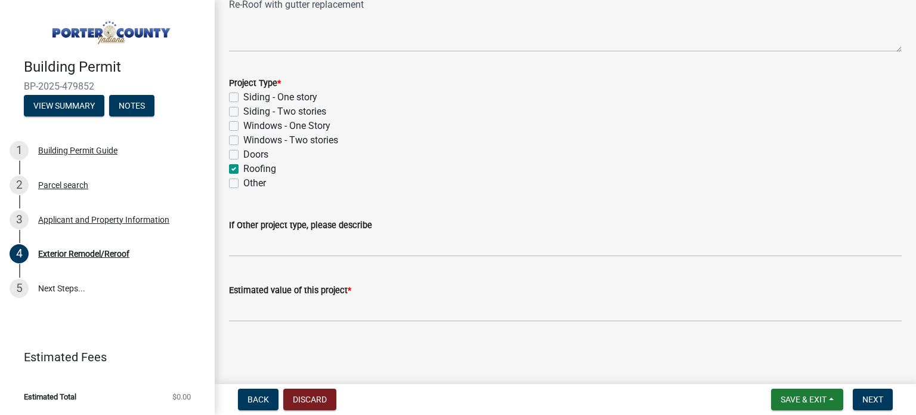
scroll to position [101, 0]
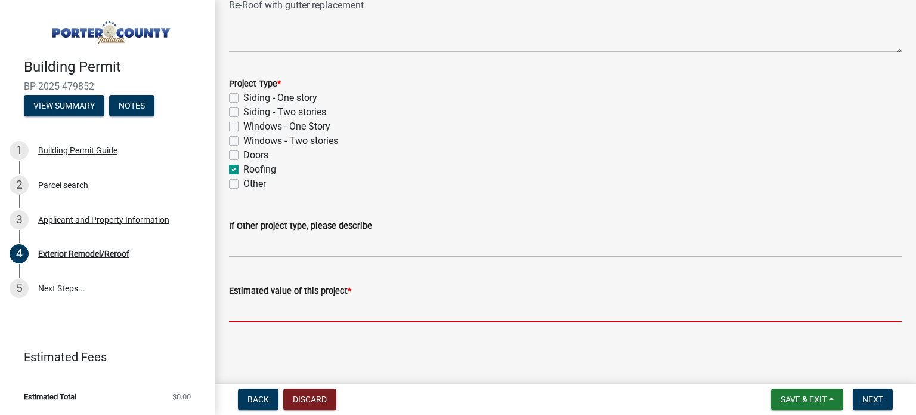
click at [378, 307] on input "text" at bounding box center [565, 310] width 673 height 24
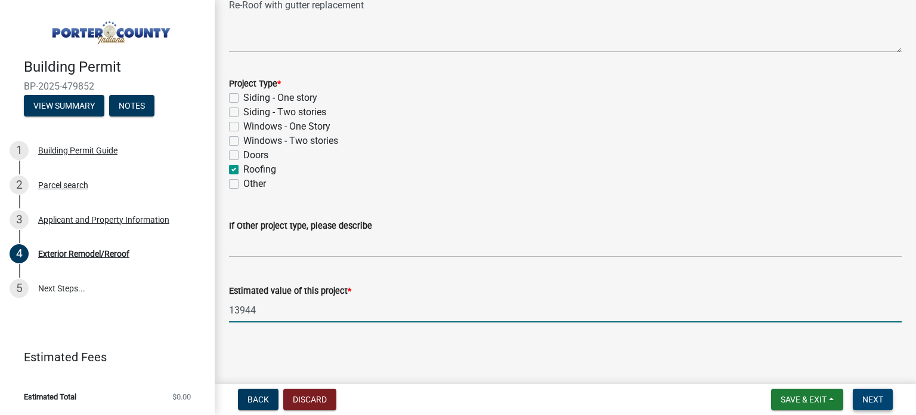
type input "13944"
click at [870, 401] on span "Next" at bounding box center [873, 399] width 21 height 10
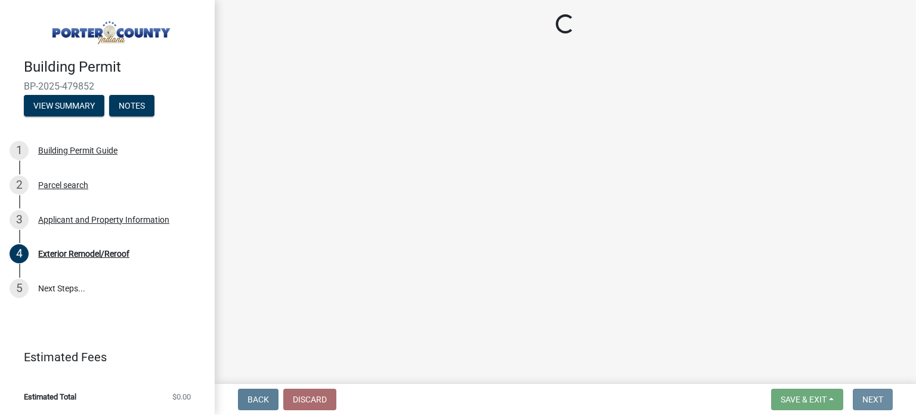
scroll to position [0, 0]
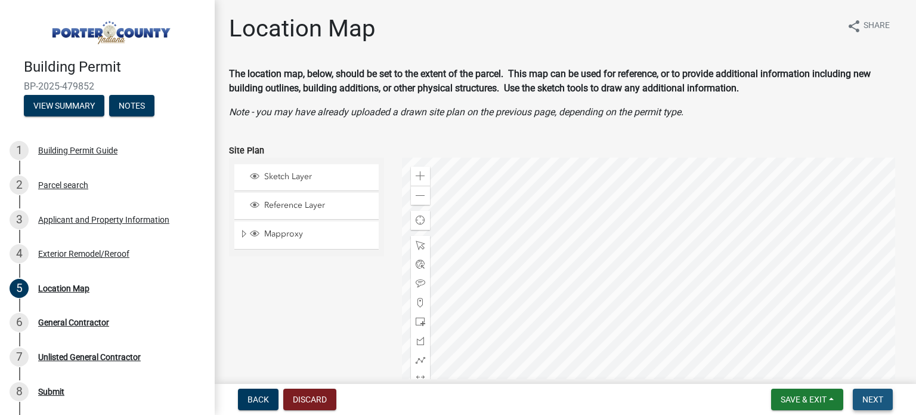
click at [881, 394] on span "Next" at bounding box center [873, 399] width 21 height 10
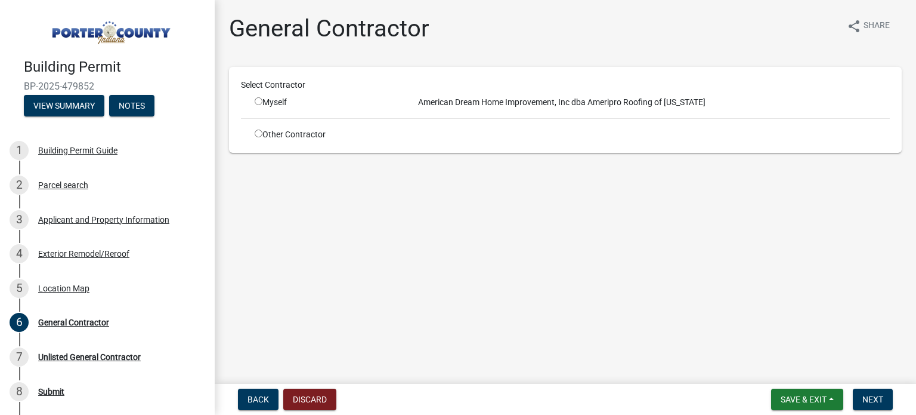
click at [394, 105] on div "Myself" at bounding box center [328, 102] width 146 height 13
click at [259, 103] on input "radio" at bounding box center [259, 101] width 8 height 8
radio input "true"
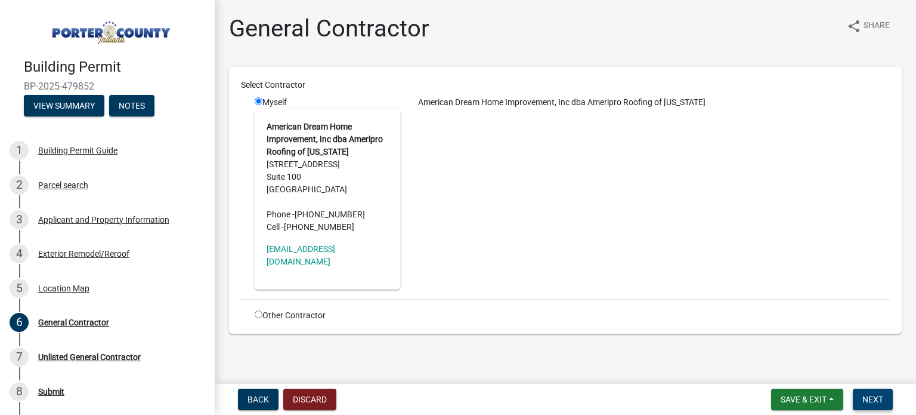
click at [871, 394] on span "Next" at bounding box center [873, 399] width 21 height 10
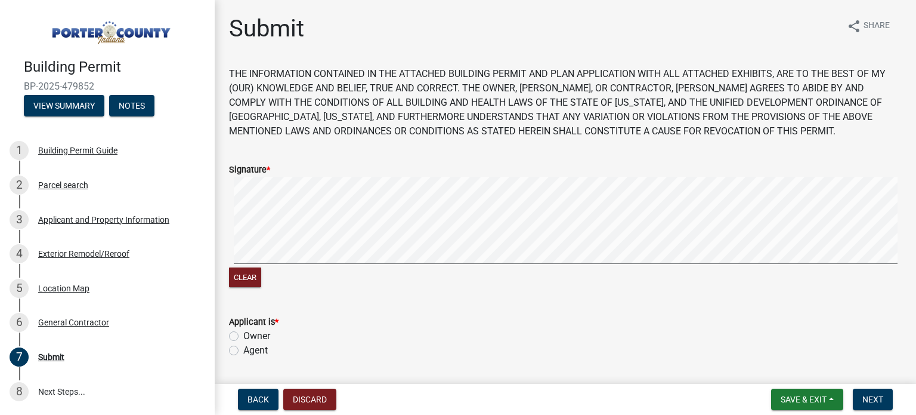
scroll to position [169, 0]
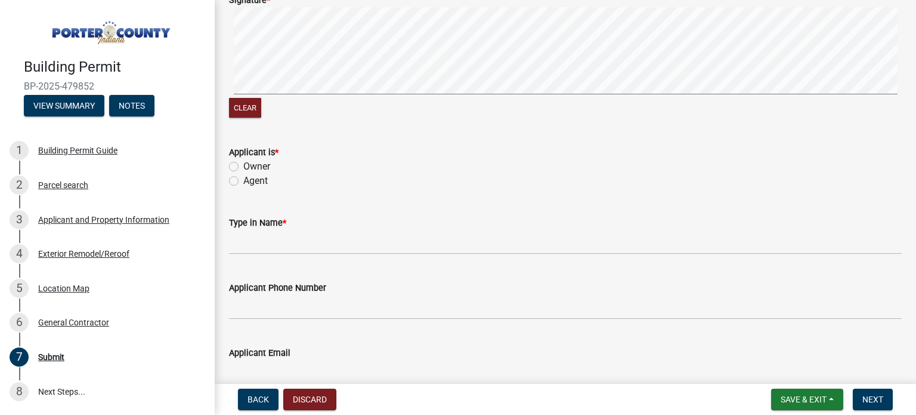
click at [243, 179] on label "Agent" at bounding box center [255, 181] width 24 height 14
click at [243, 179] on input "Agent" at bounding box center [247, 178] width 8 height 8
radio input "true"
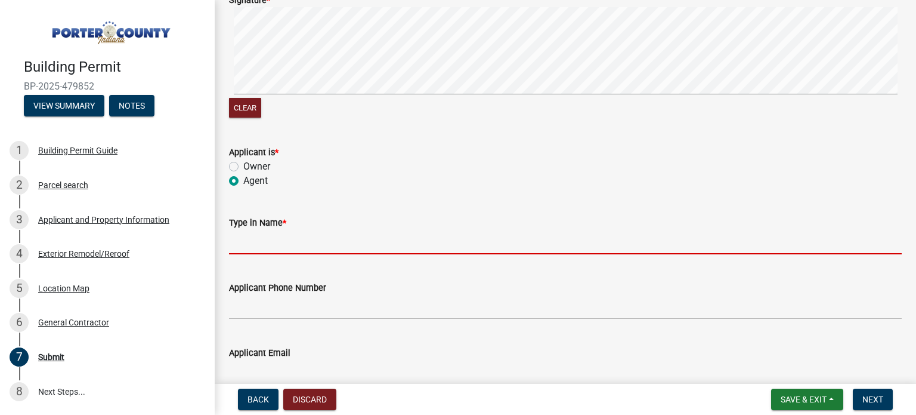
click at [260, 232] on input "Type in Name *" at bounding box center [565, 242] width 673 height 24
type input "[PERSON_NAME]"
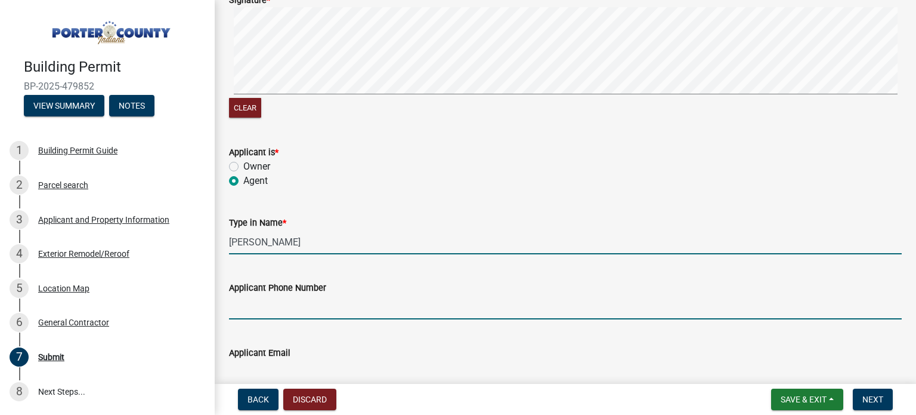
type input "2198835324"
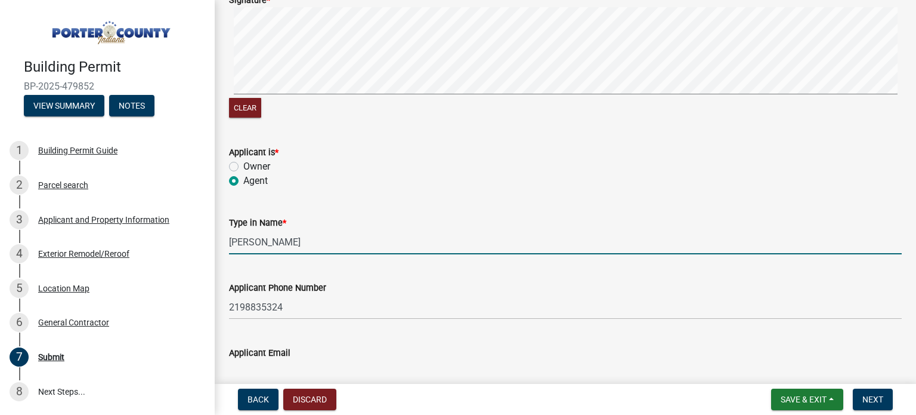
type input "[EMAIL_ADDRESS][DOMAIN_NAME]"
click at [867, 396] on span "Next" at bounding box center [873, 399] width 21 height 10
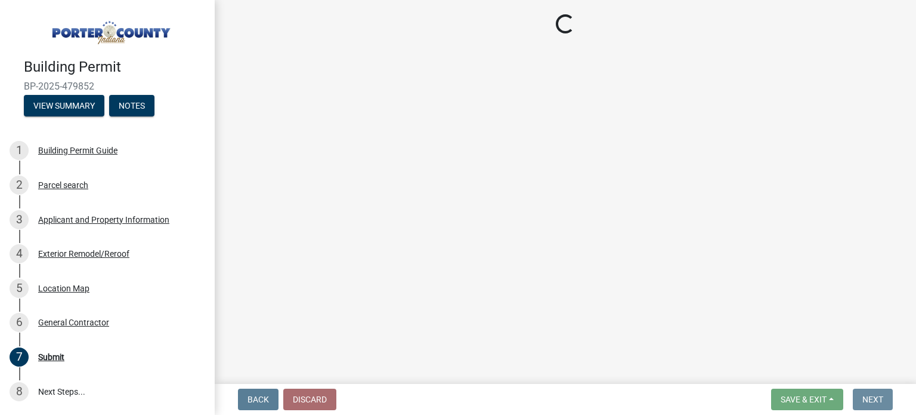
scroll to position [0, 0]
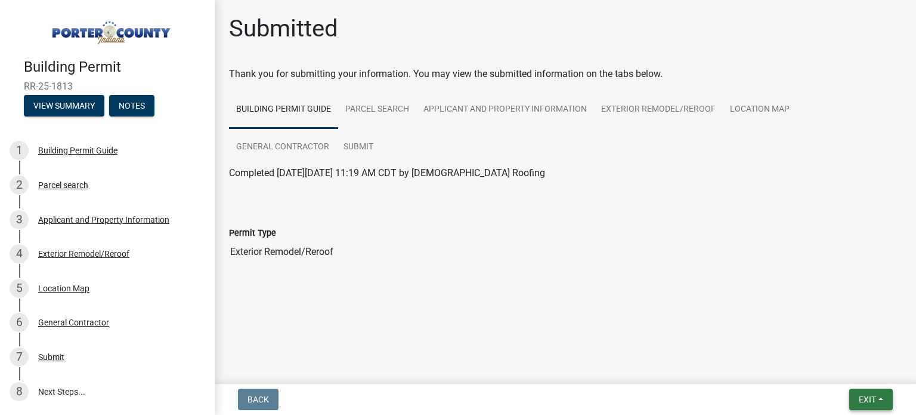
click at [859, 398] on span "Exit" at bounding box center [867, 399] width 17 height 10
click at [841, 367] on button "Save & Exit" at bounding box center [845, 368] width 95 height 29
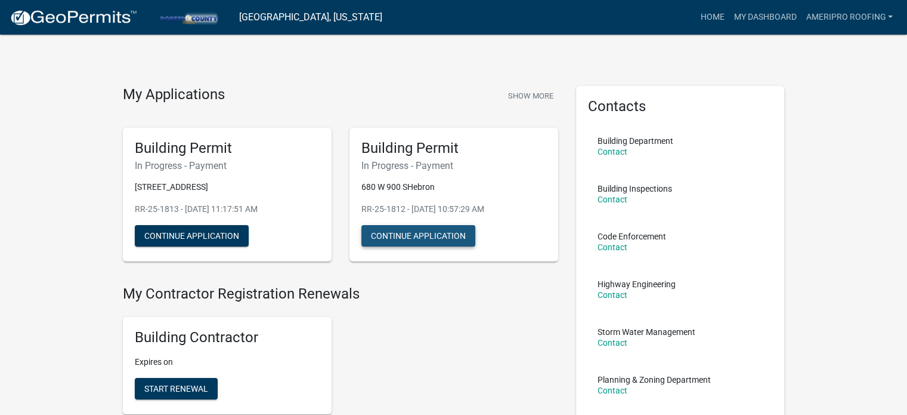
click at [392, 237] on button "Continue Application" at bounding box center [419, 235] width 114 height 21
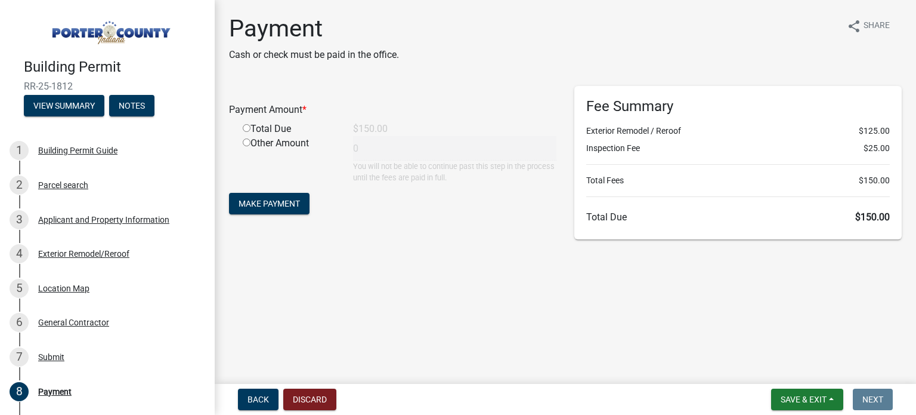
click at [245, 129] on input "radio" at bounding box center [247, 128] width 8 height 8
radio input "true"
type input "150"
click at [281, 199] on span "Make Payment" at bounding box center [269, 204] width 61 height 10
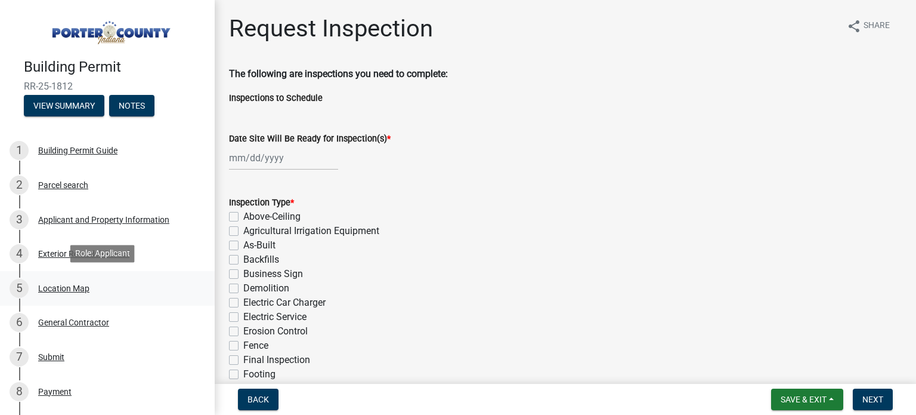
scroll to position [233, 0]
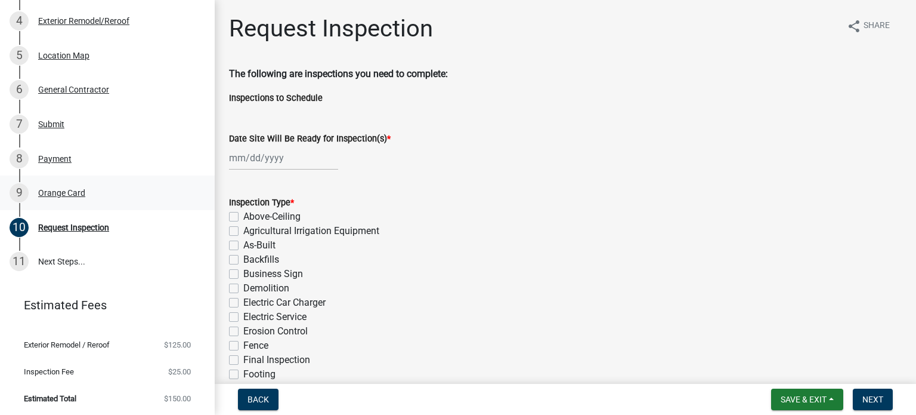
click at [69, 193] on div "Orange Card" at bounding box center [61, 193] width 47 height 8
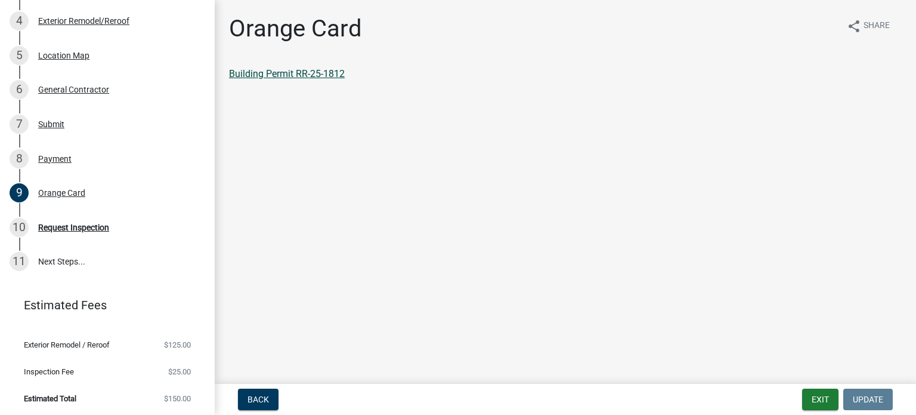
click at [251, 73] on link "Building Permit RR-25-1812" at bounding box center [287, 73] width 116 height 11
click at [68, 155] on div "Payment" at bounding box center [54, 159] width 33 height 8
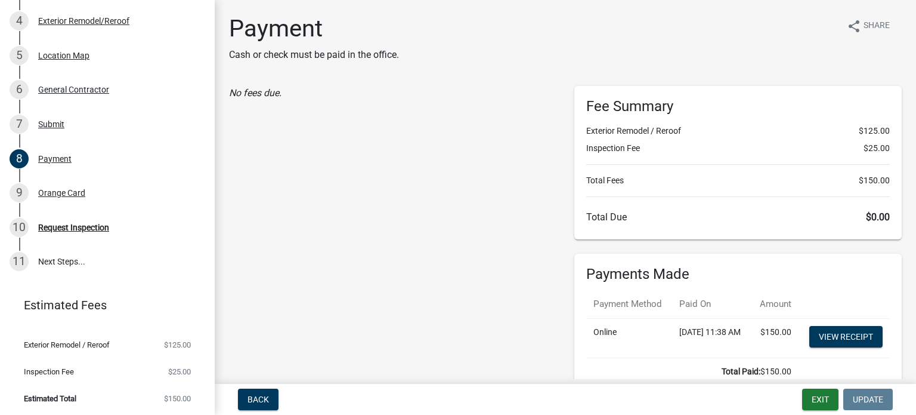
scroll to position [99, 0]
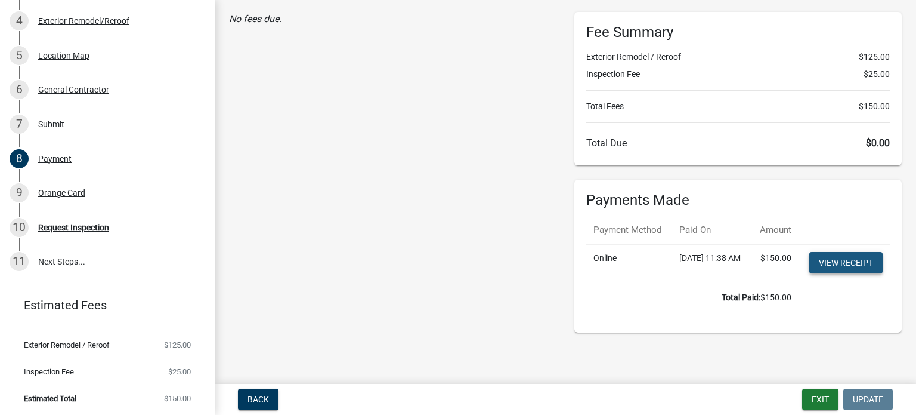
click at [840, 266] on link "View receipt" at bounding box center [846, 262] width 73 height 21
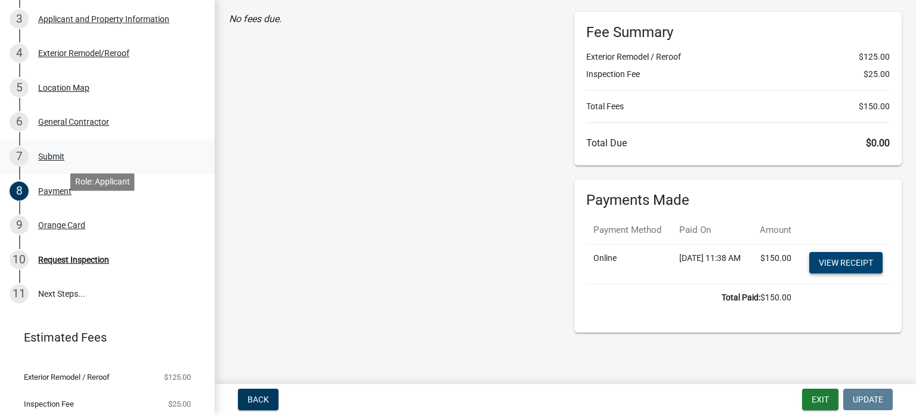
scroll to position [233, 0]
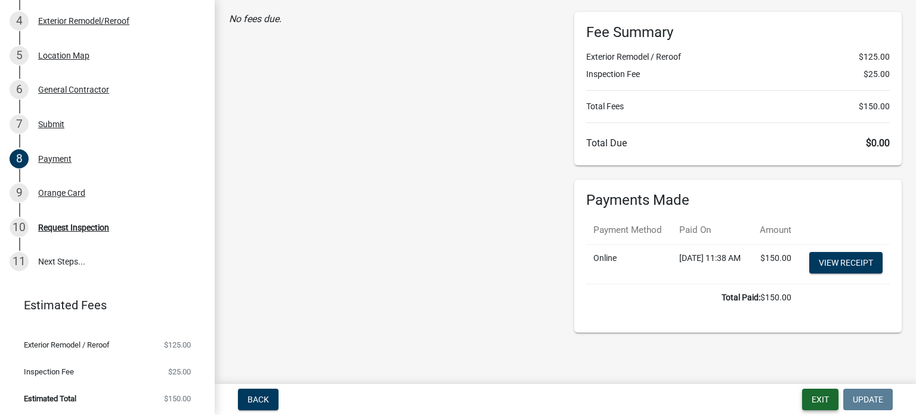
click at [818, 399] on button "Exit" at bounding box center [820, 398] width 36 height 21
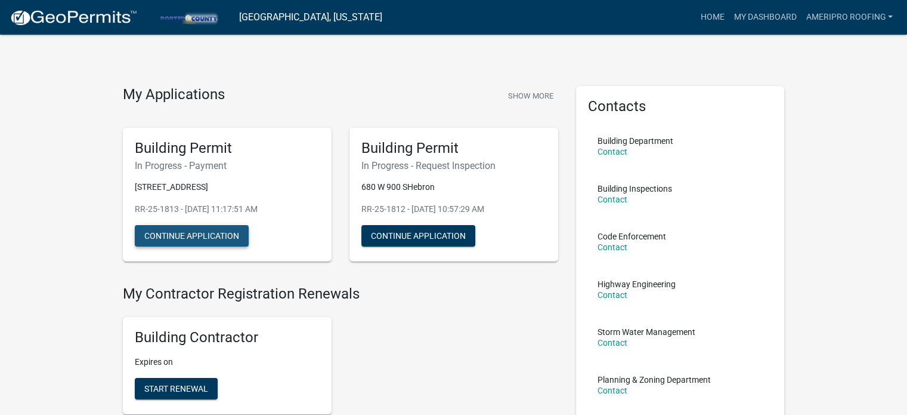
click at [234, 236] on button "Continue Application" at bounding box center [192, 235] width 114 height 21
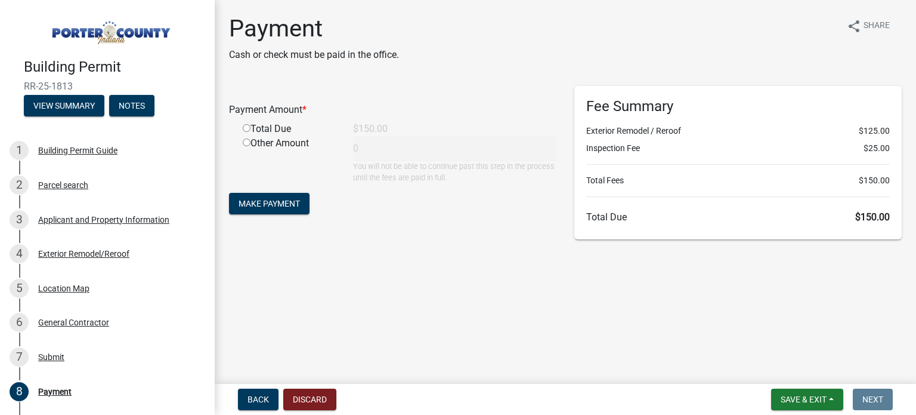
click at [245, 126] on input "radio" at bounding box center [247, 128] width 8 height 8
radio input "true"
type input "150"
click at [274, 199] on span "Make Payment" at bounding box center [269, 204] width 61 height 10
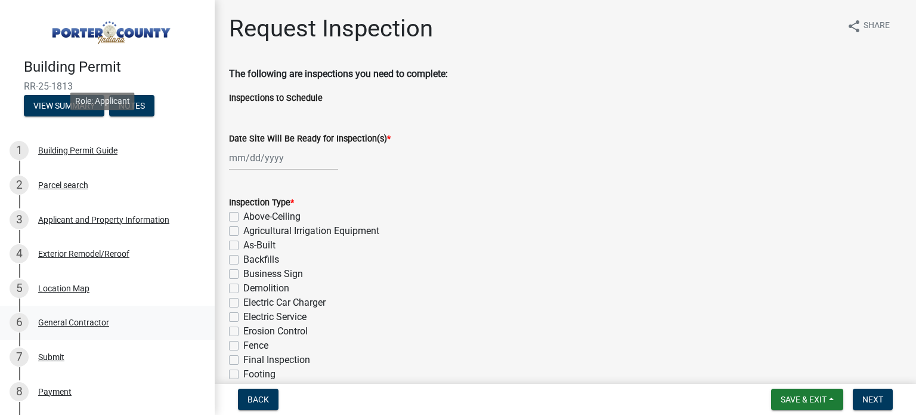
scroll to position [233, 0]
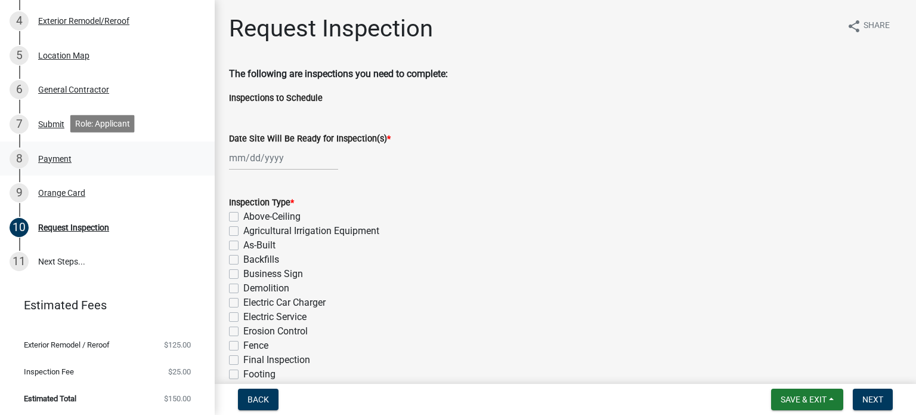
click at [62, 155] on div "Payment" at bounding box center [54, 159] width 33 height 8
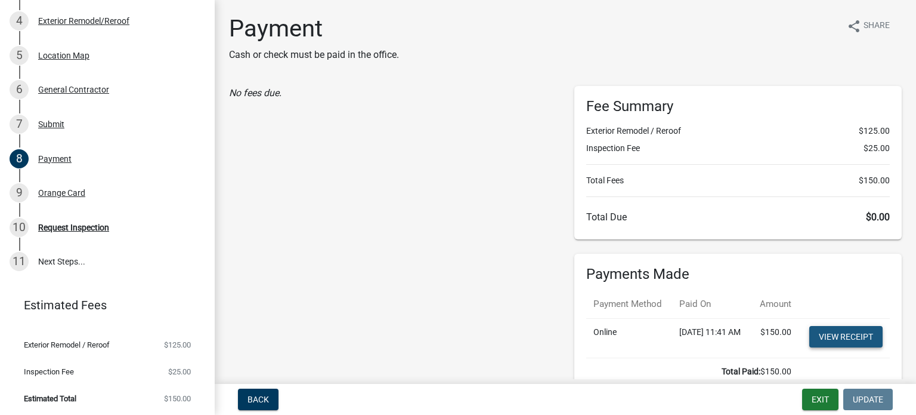
click at [835, 347] on link "View receipt" at bounding box center [846, 336] width 73 height 21
click at [838, 346] on link "View receipt" at bounding box center [846, 336] width 73 height 21
click at [69, 193] on div "Orange Card" at bounding box center [61, 193] width 47 height 8
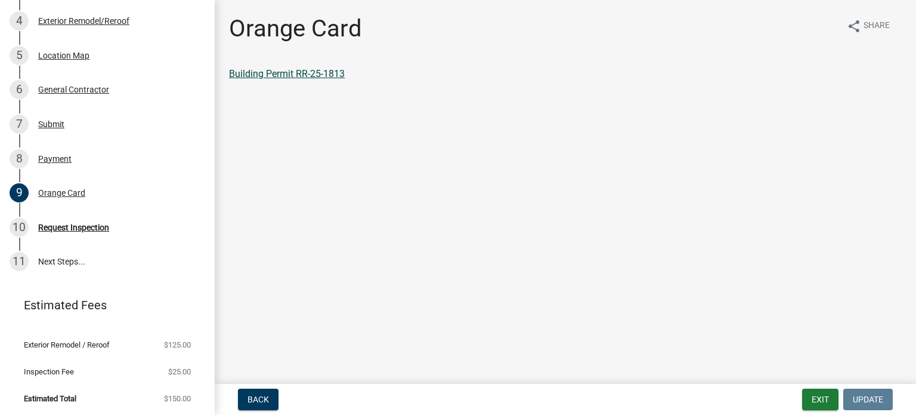
click at [327, 71] on link "Building Permit RR-25-1813" at bounding box center [287, 73] width 116 height 11
